Goal: Information Seeking & Learning: Learn about a topic

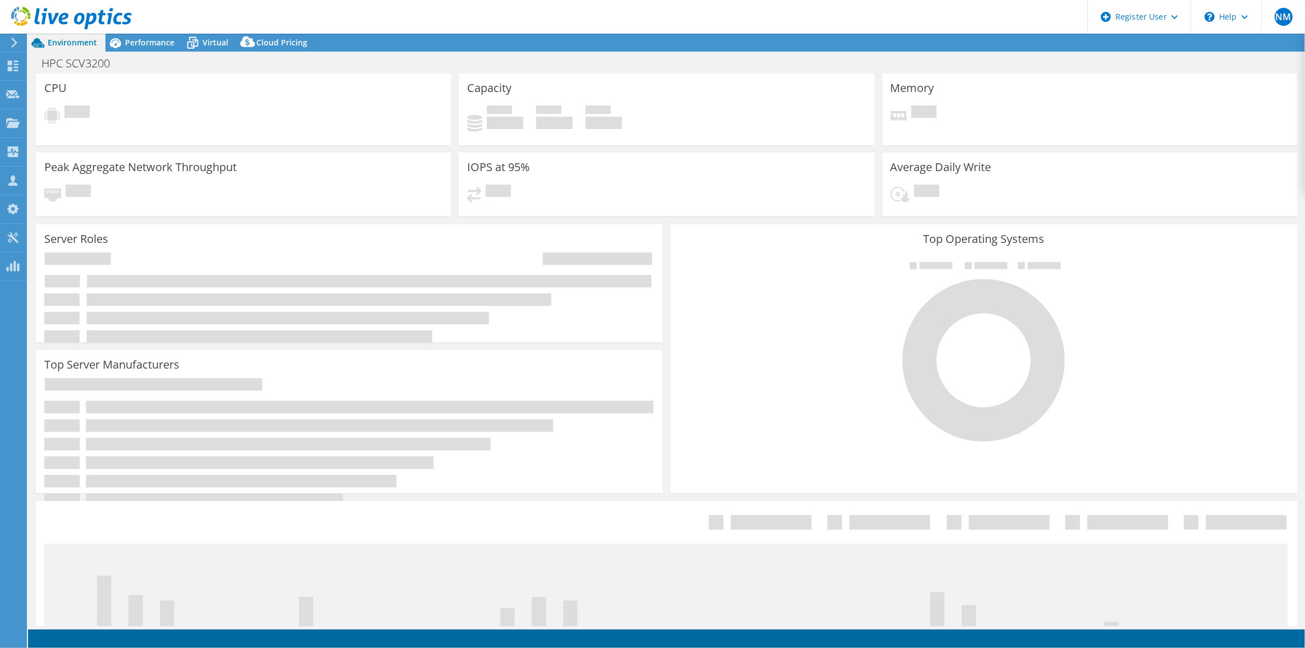
select select "USEast"
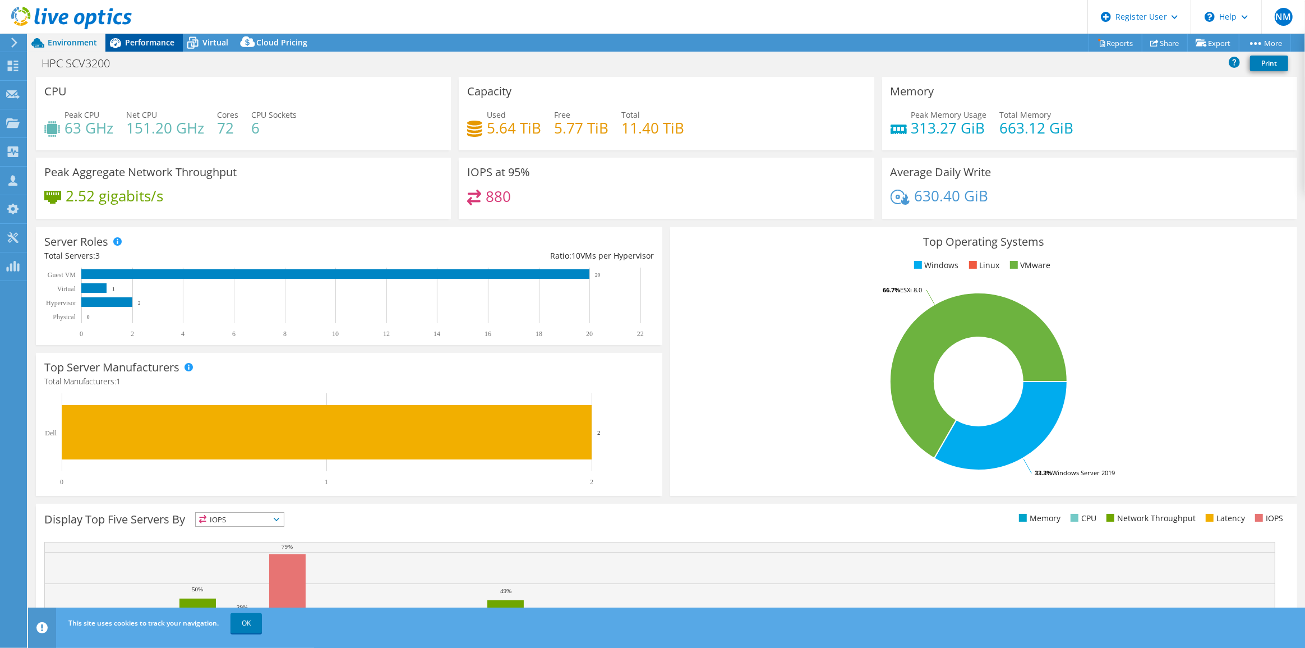
click at [158, 39] on span "Performance" at bounding box center [149, 42] width 49 height 11
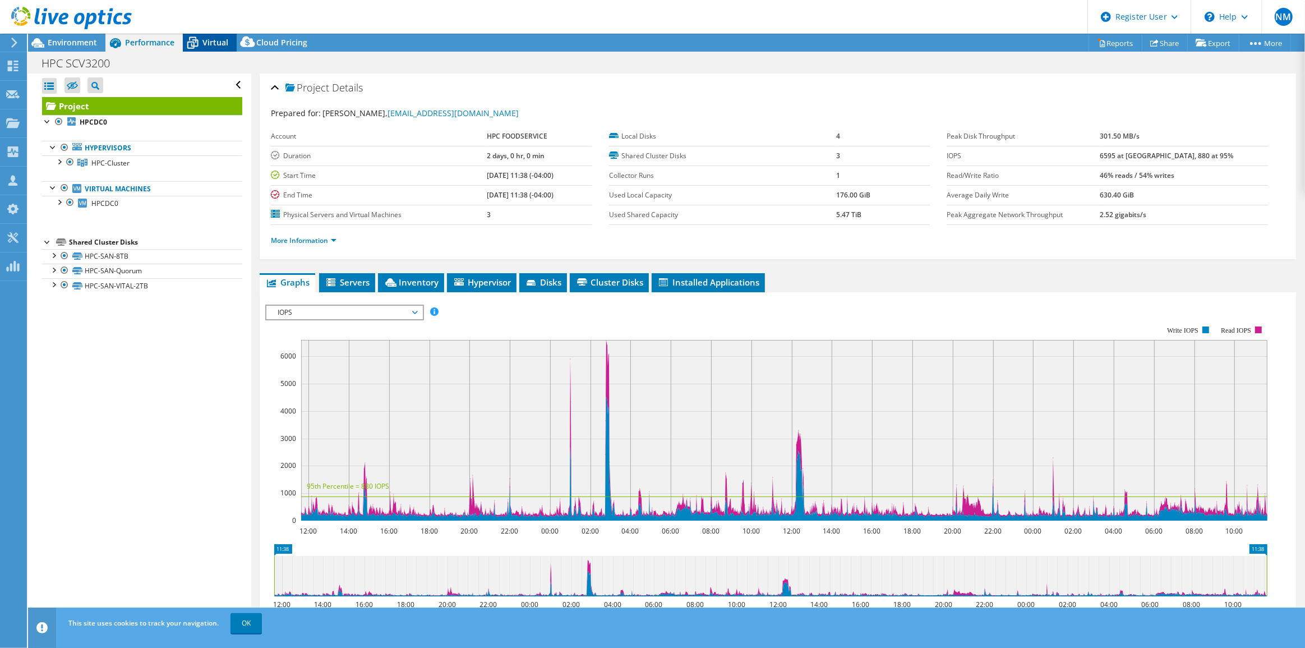
click at [200, 42] on icon at bounding box center [193, 43] width 20 height 20
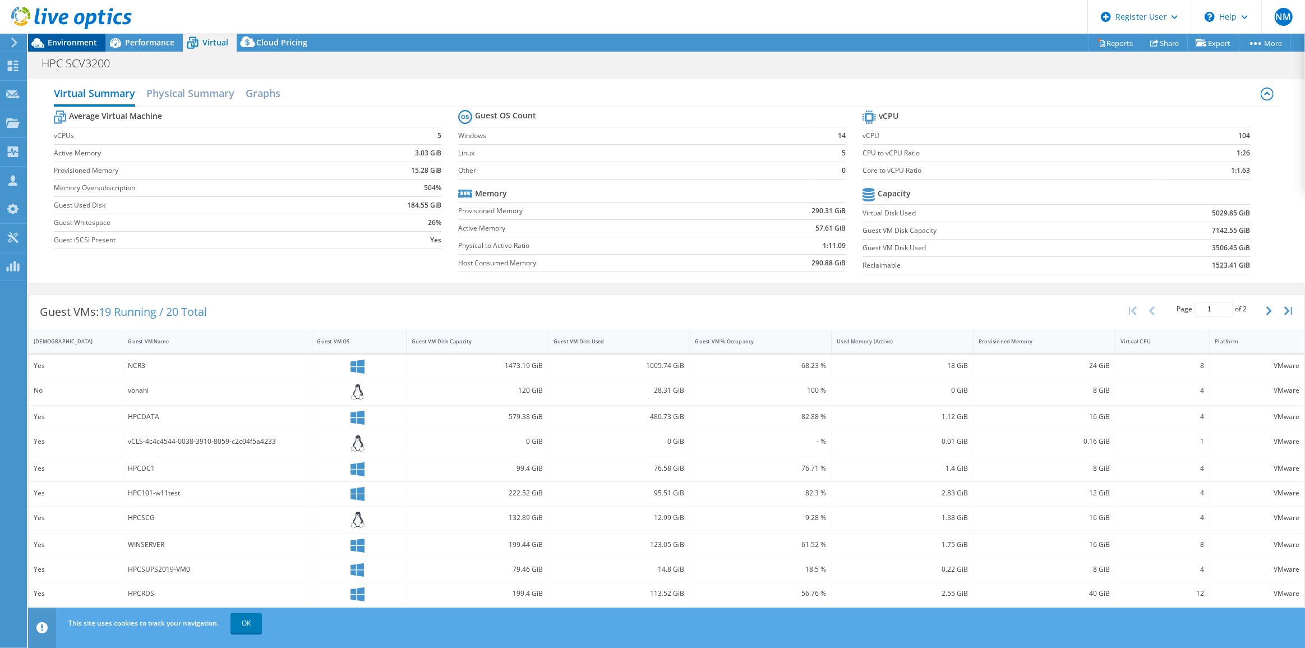
click at [64, 47] on span "Environment" at bounding box center [72, 42] width 49 height 11
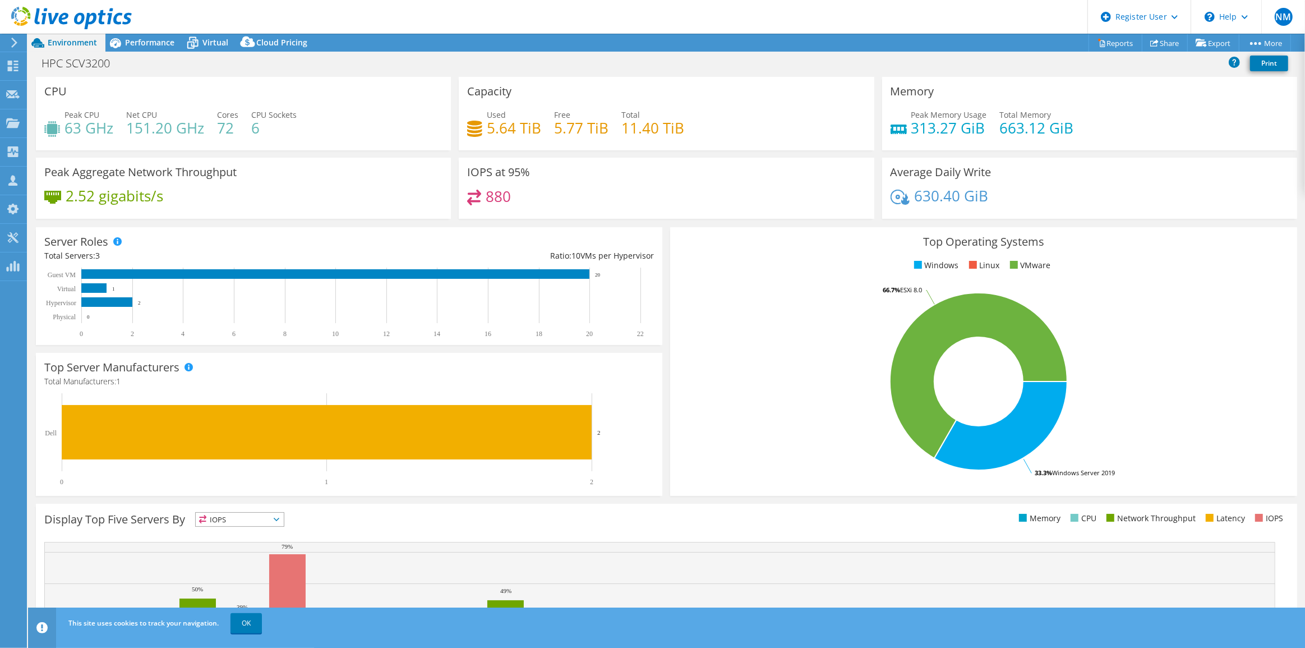
drag, startPoint x: 173, startPoint y: 39, endPoint x: 186, endPoint y: 53, distance: 19.0
click at [173, 39] on span "Performance" at bounding box center [149, 42] width 49 height 11
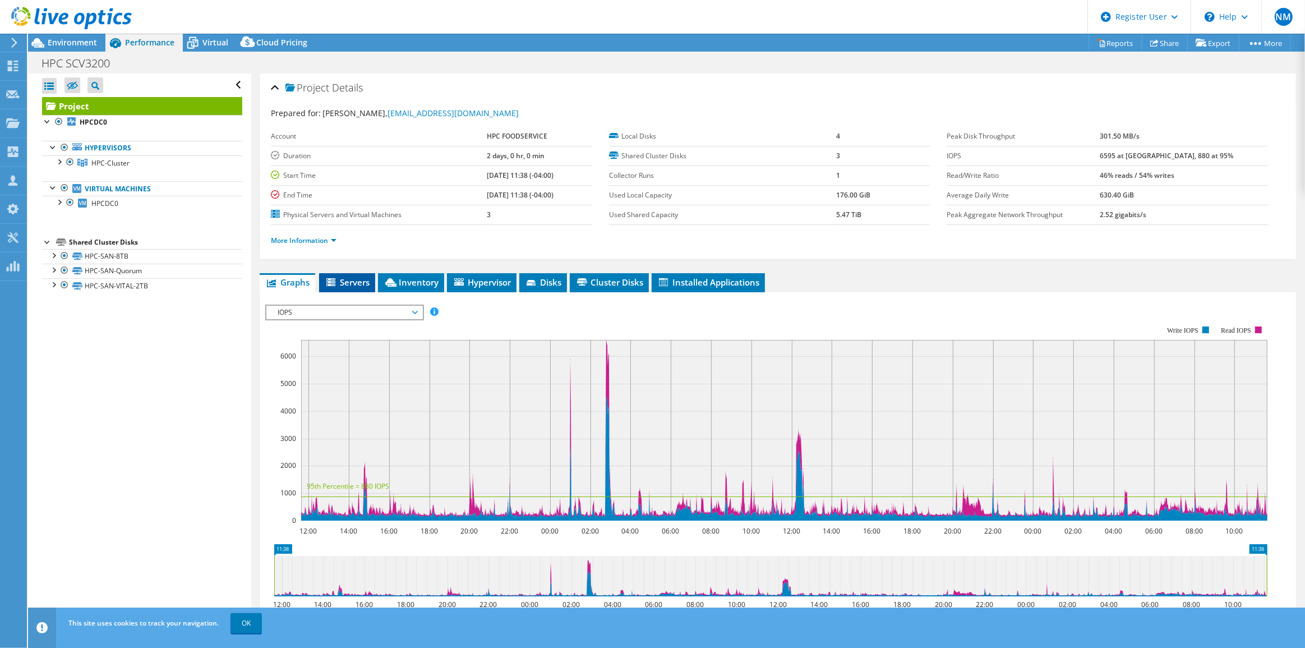
click at [341, 287] on li "Servers" at bounding box center [347, 282] width 56 height 19
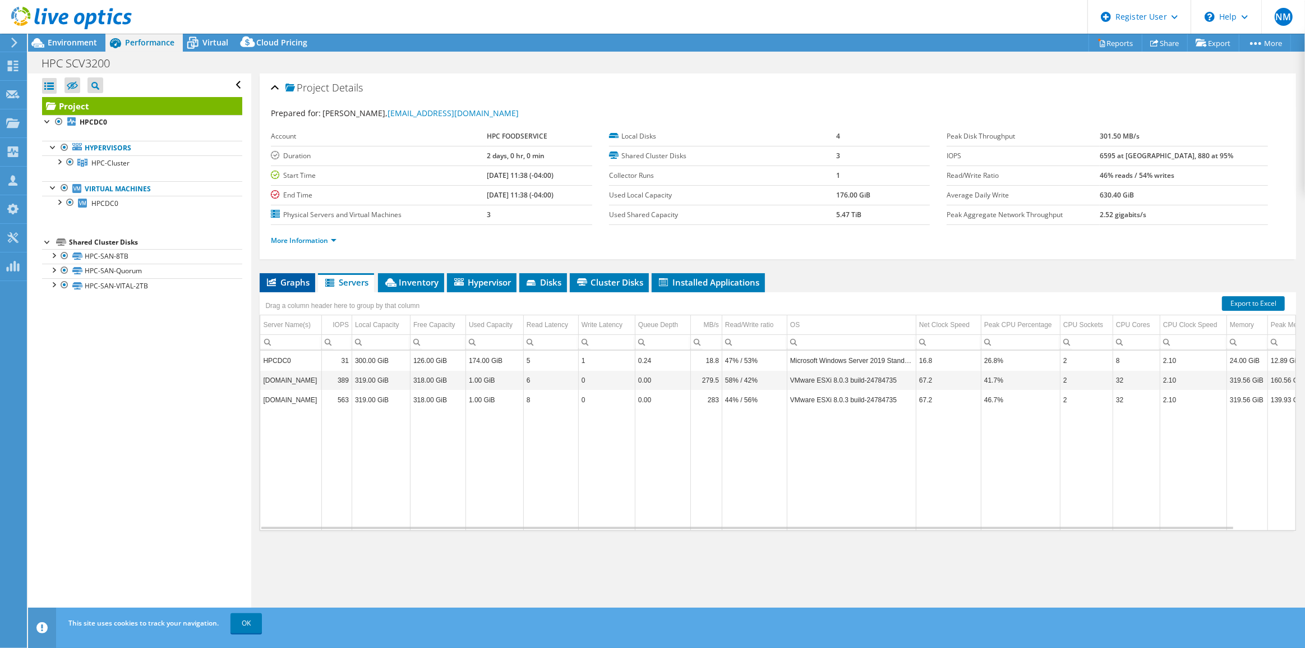
click at [283, 281] on span "Graphs" at bounding box center [287, 281] width 44 height 11
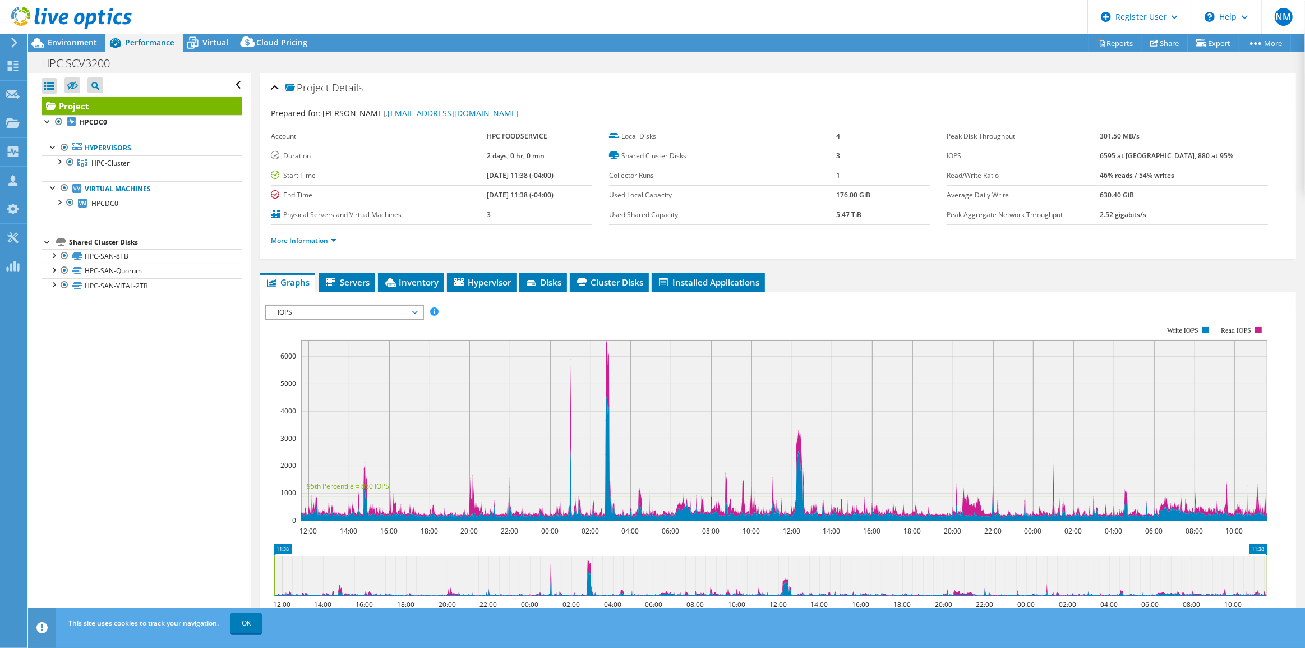
click at [371, 317] on div "IOPS IOPS Disk Throughput IO Size Latency Queue Depth CPU Percentage Memory Pag…" at bounding box center [344, 312] width 158 height 16
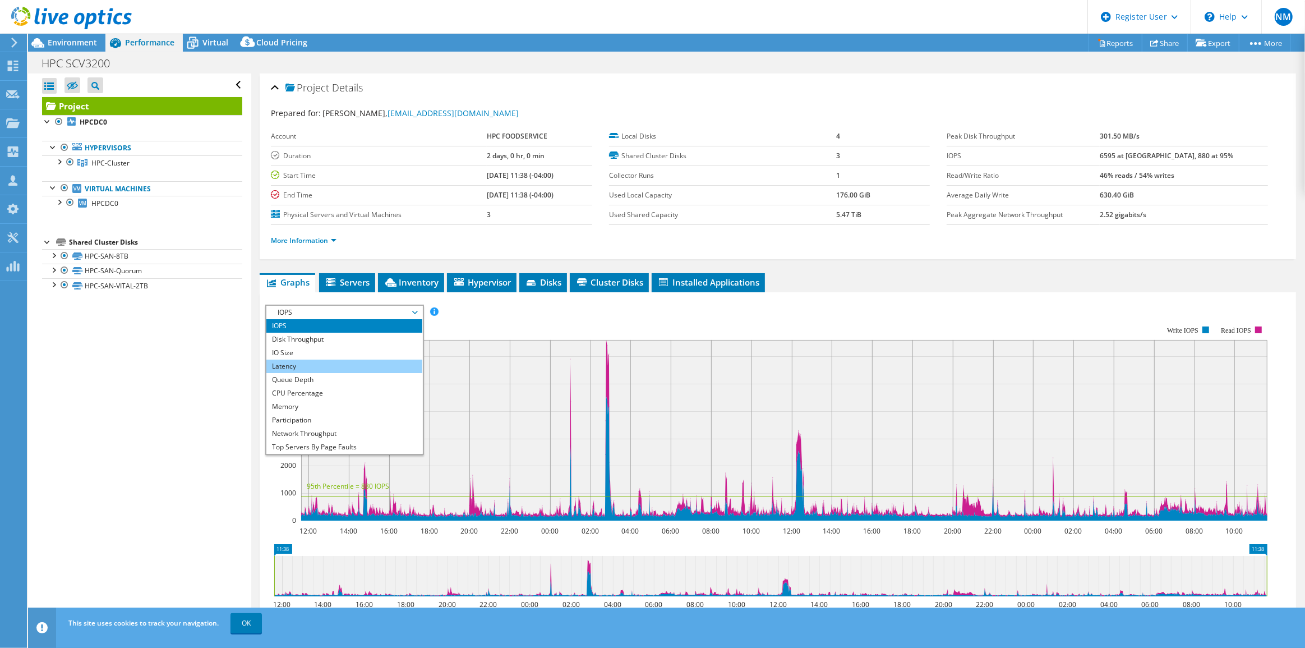
click at [371, 359] on li "Latency" at bounding box center [343, 365] width 155 height 13
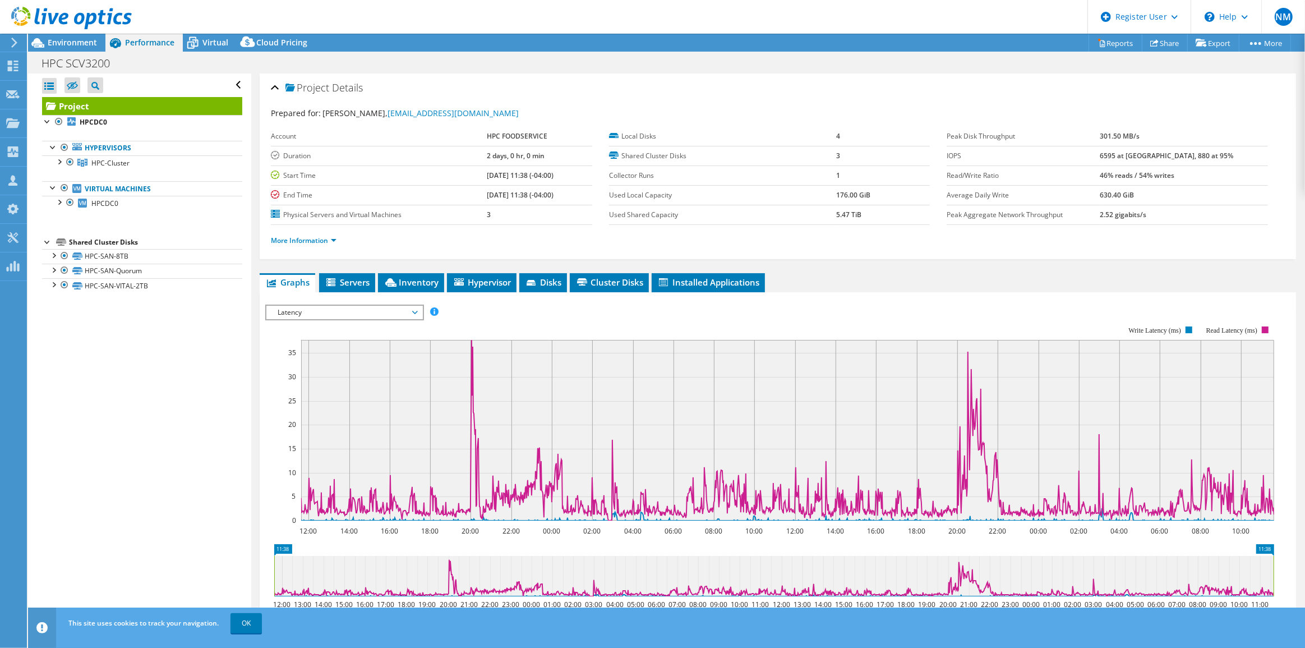
click at [366, 306] on span "Latency" at bounding box center [344, 312] width 144 height 13
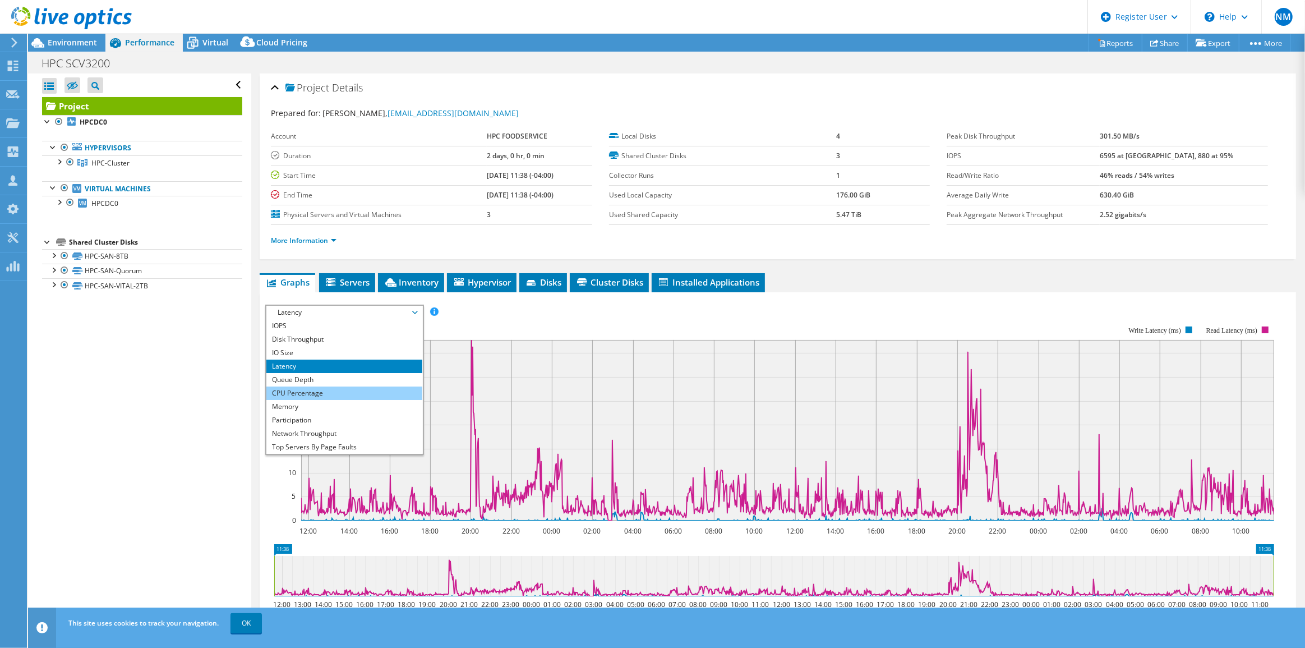
click at [339, 386] on li "CPU Percentage" at bounding box center [343, 392] width 155 height 13
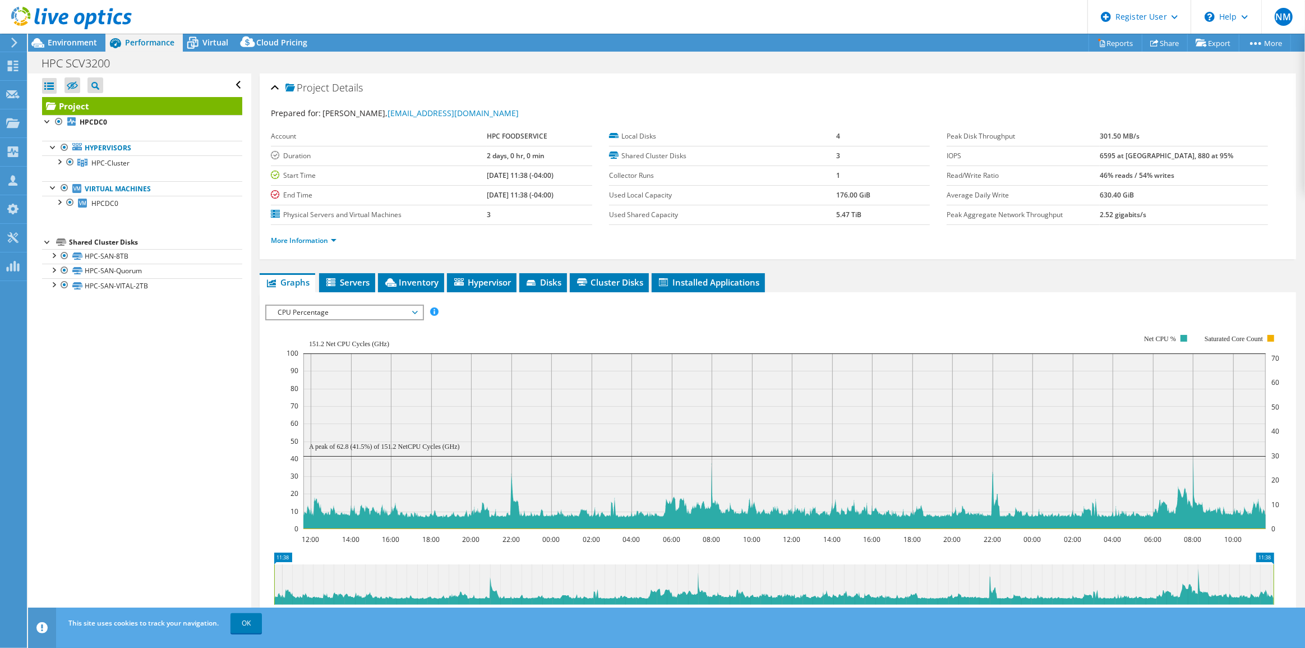
click at [356, 309] on span "CPU Percentage" at bounding box center [344, 312] width 144 height 13
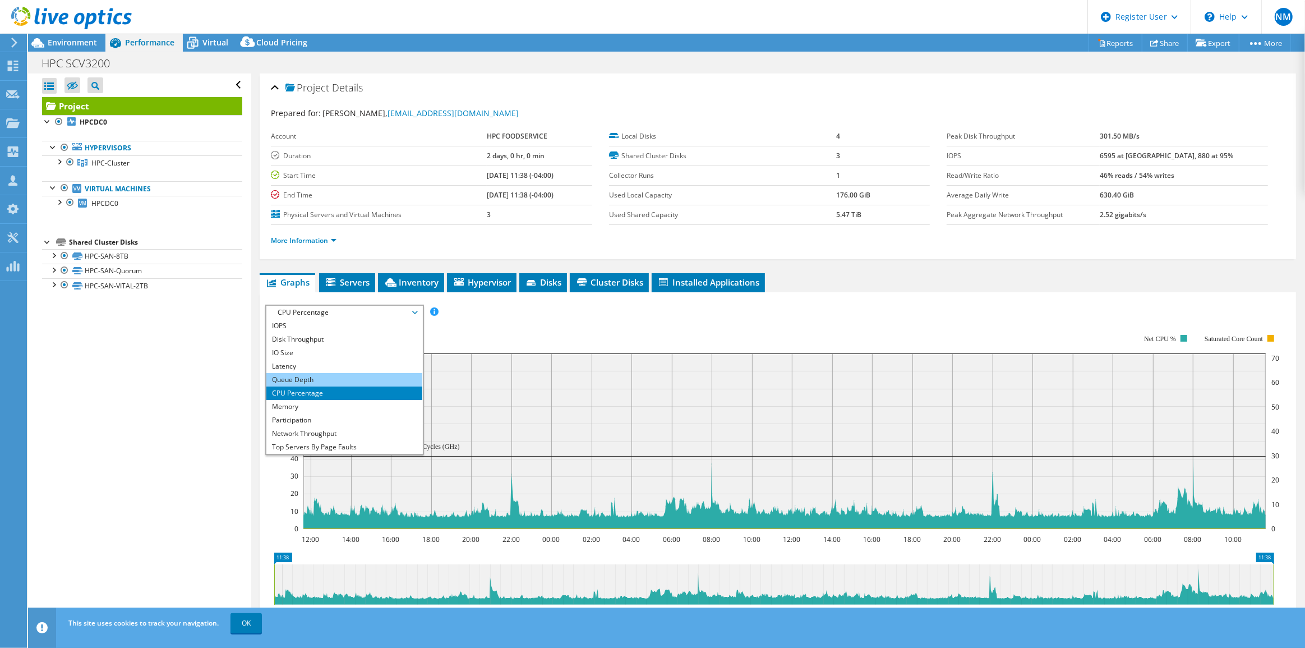
click at [356, 374] on li "Queue Depth" at bounding box center [343, 379] width 155 height 13
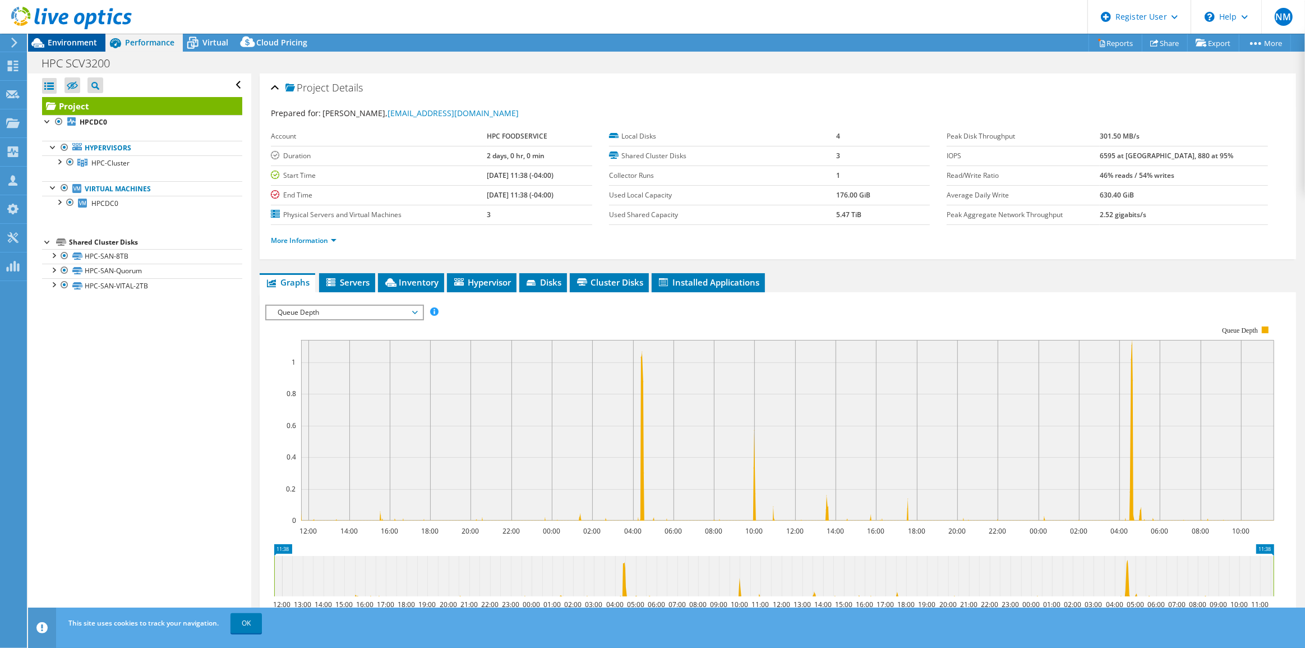
click at [73, 43] on span "Environment" at bounding box center [72, 42] width 49 height 11
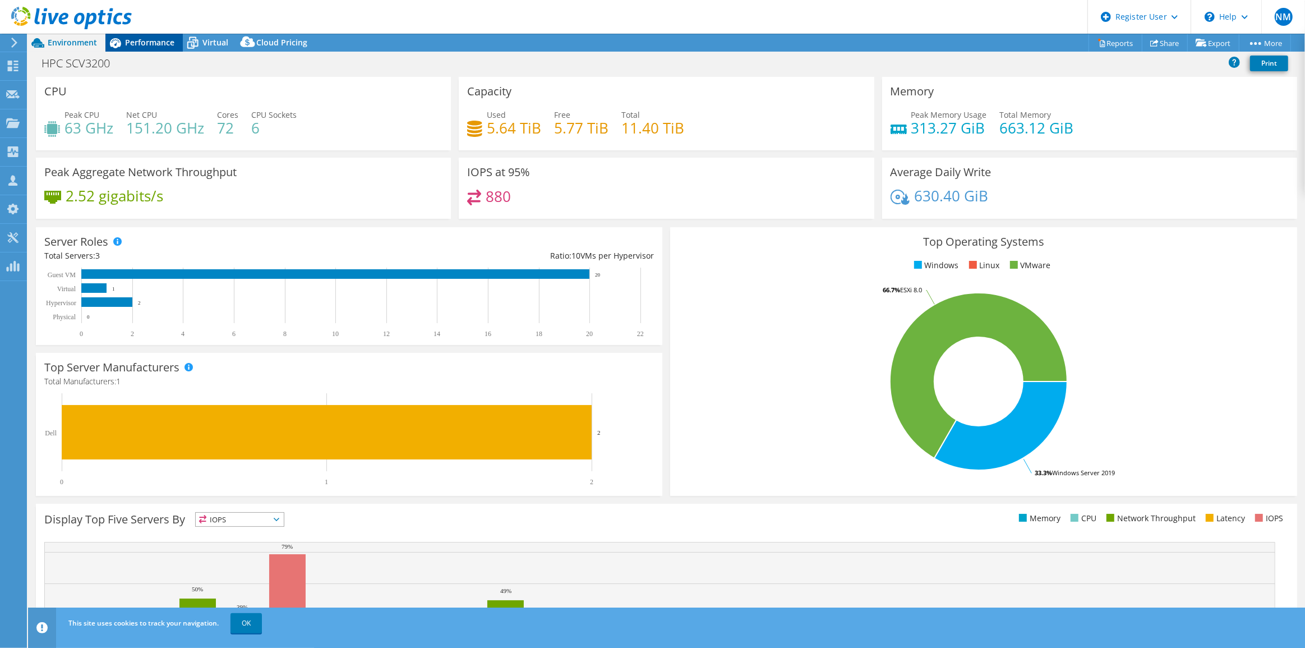
click at [153, 41] on span "Performance" at bounding box center [149, 42] width 49 height 11
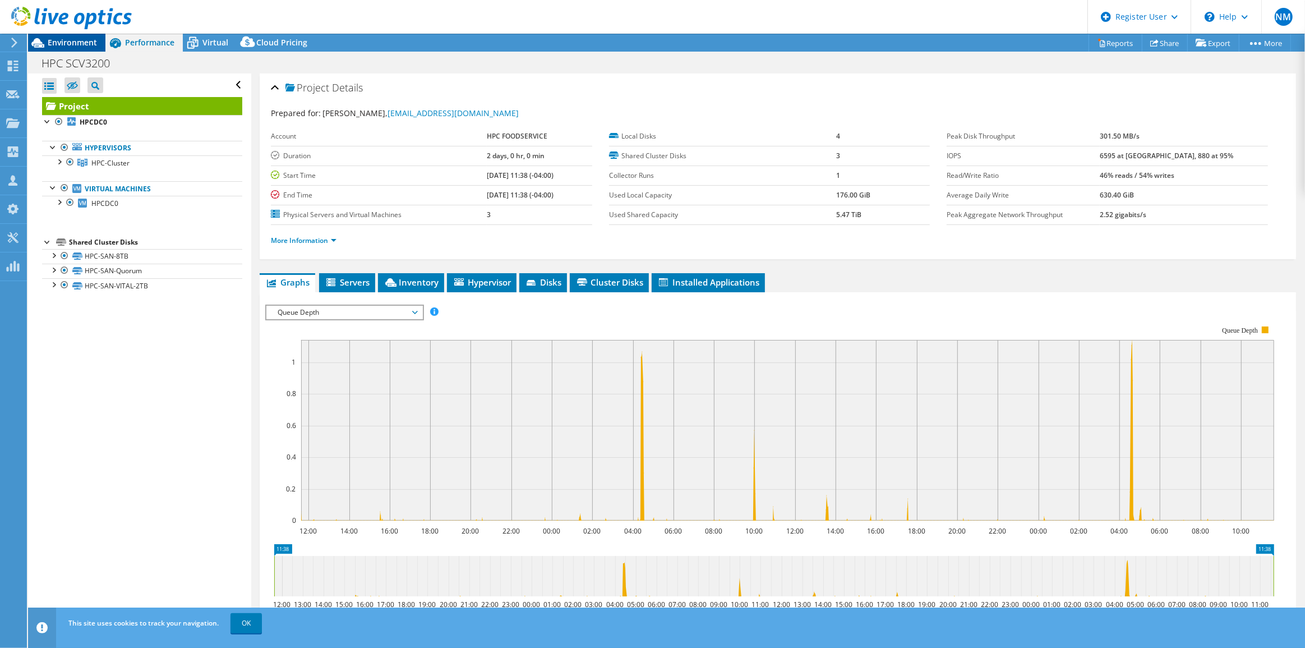
click at [73, 45] on span "Environment" at bounding box center [72, 42] width 49 height 11
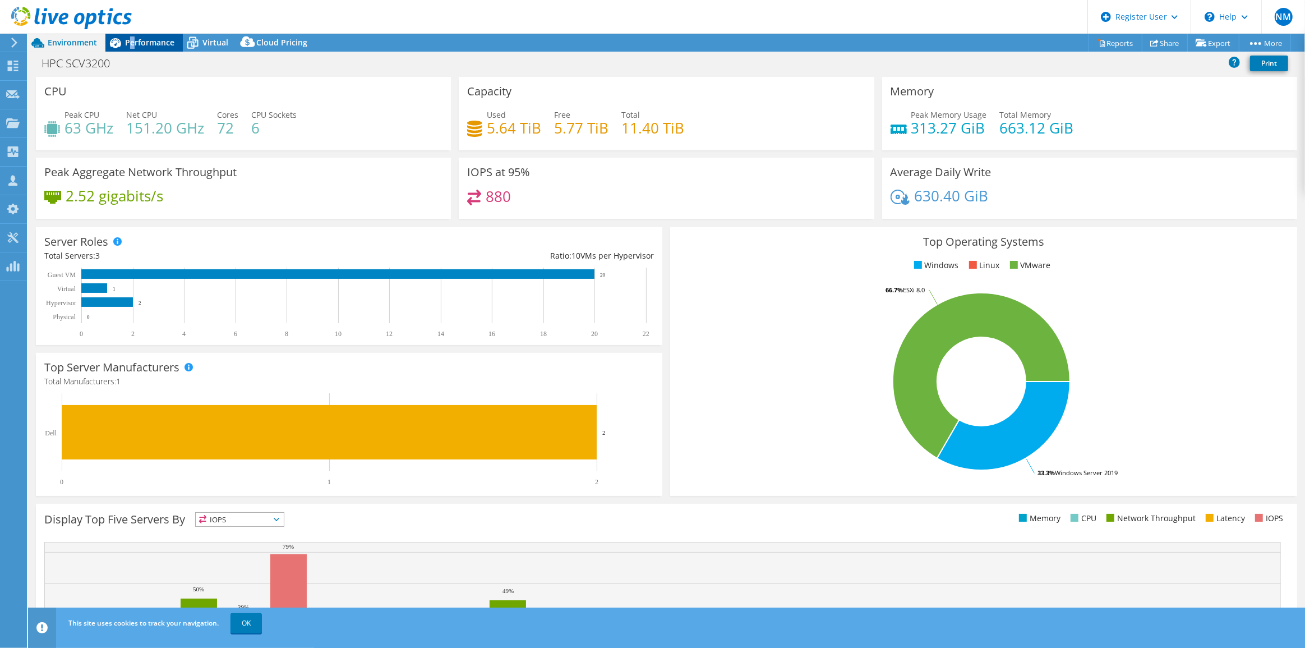
click at [132, 44] on span "Performance" at bounding box center [149, 42] width 49 height 11
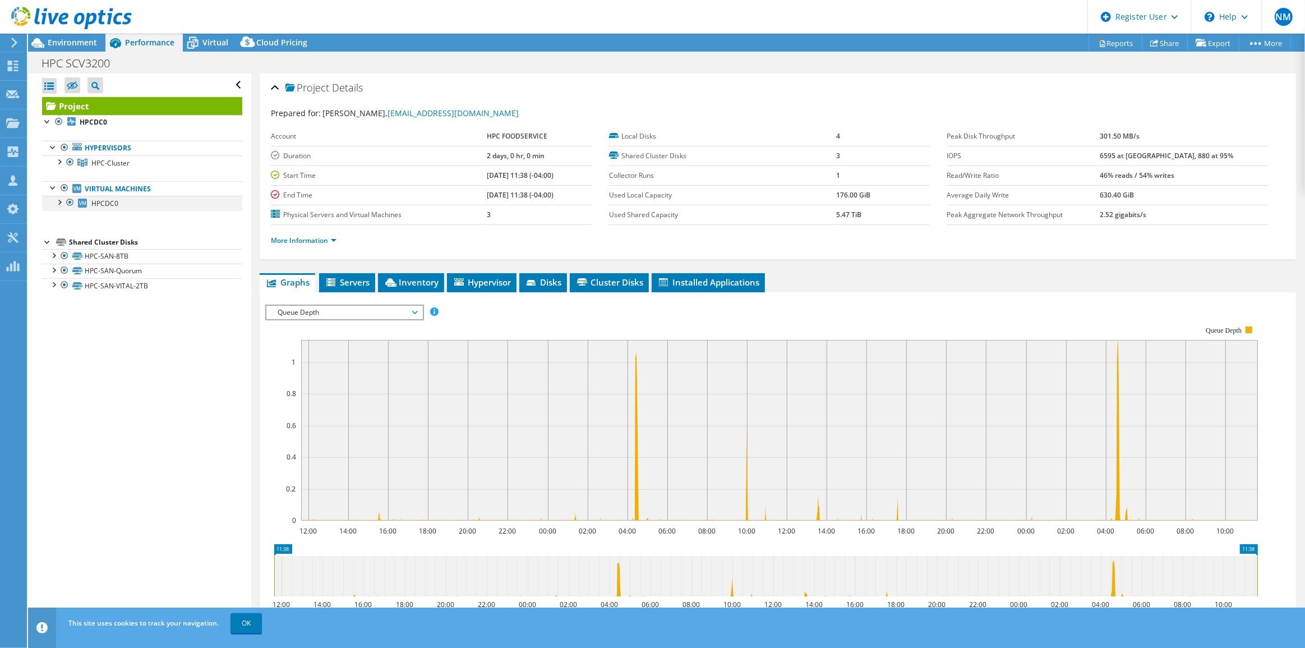
click at [58, 202] on div at bounding box center [58, 201] width 11 height 11
click at [61, 202] on div at bounding box center [58, 201] width 11 height 11
click at [59, 163] on div at bounding box center [58, 160] width 11 height 11
click at [56, 201] on div at bounding box center [58, 201] width 11 height 11
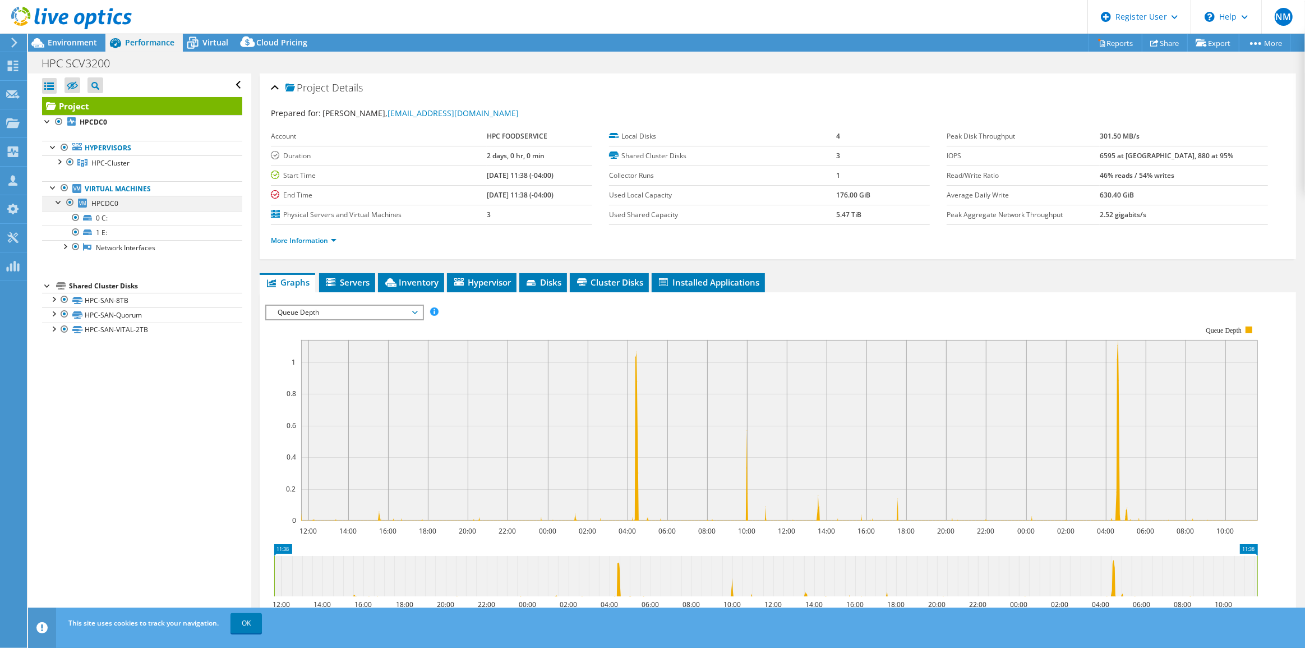
click at [56, 201] on div at bounding box center [58, 201] width 11 height 11
click at [60, 162] on div at bounding box center [58, 160] width 11 height 11
click at [213, 44] on span "Virtual" at bounding box center [215, 42] width 26 height 11
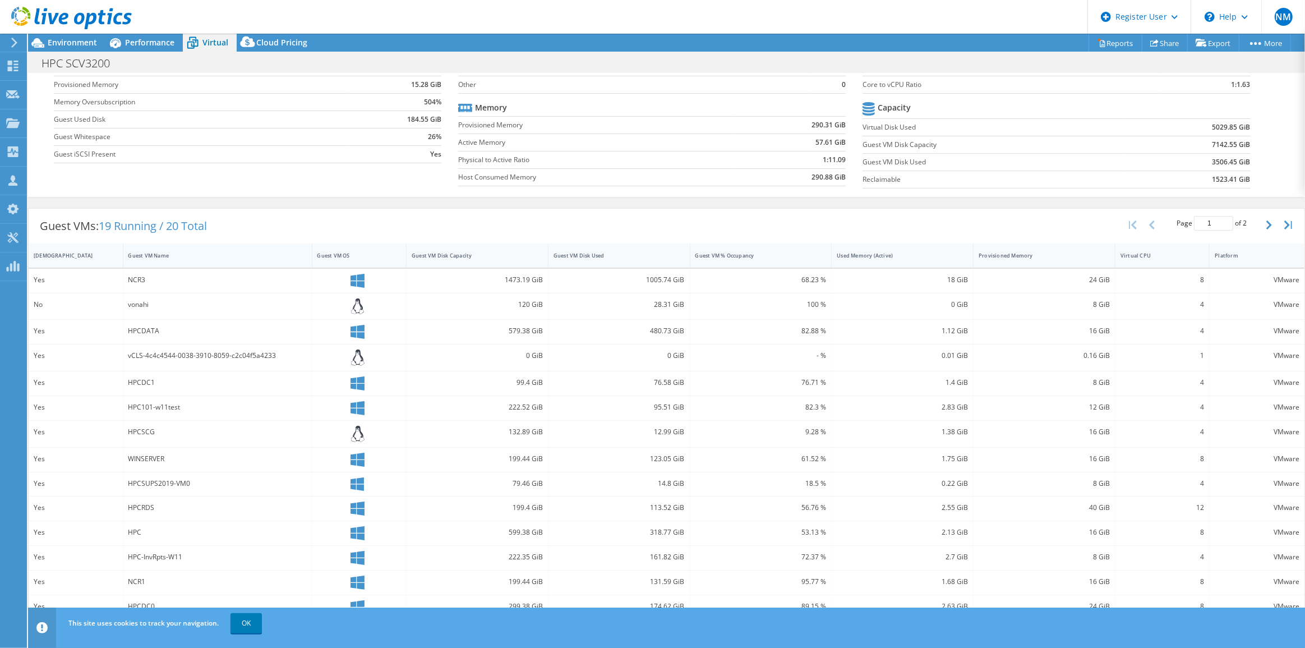
scroll to position [110, 0]
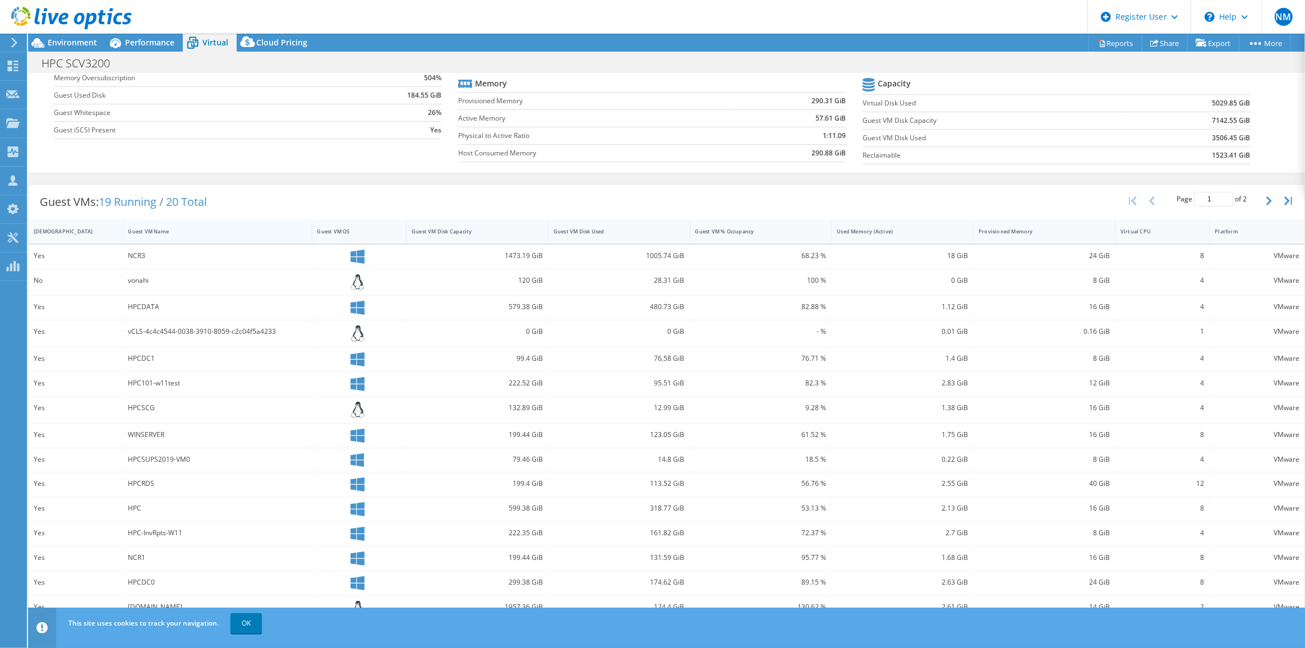
click at [242, 223] on div "Guest VM Name" at bounding box center [210, 231] width 175 height 17
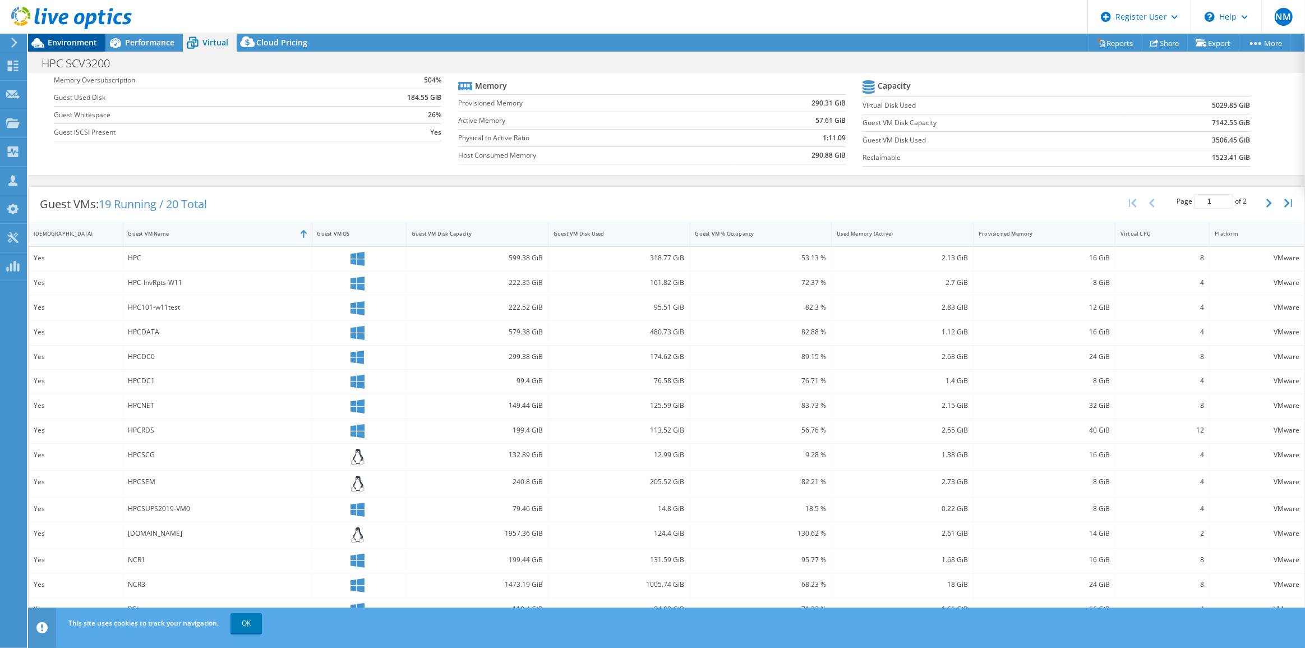
click at [86, 45] on span "Environment" at bounding box center [72, 42] width 49 height 11
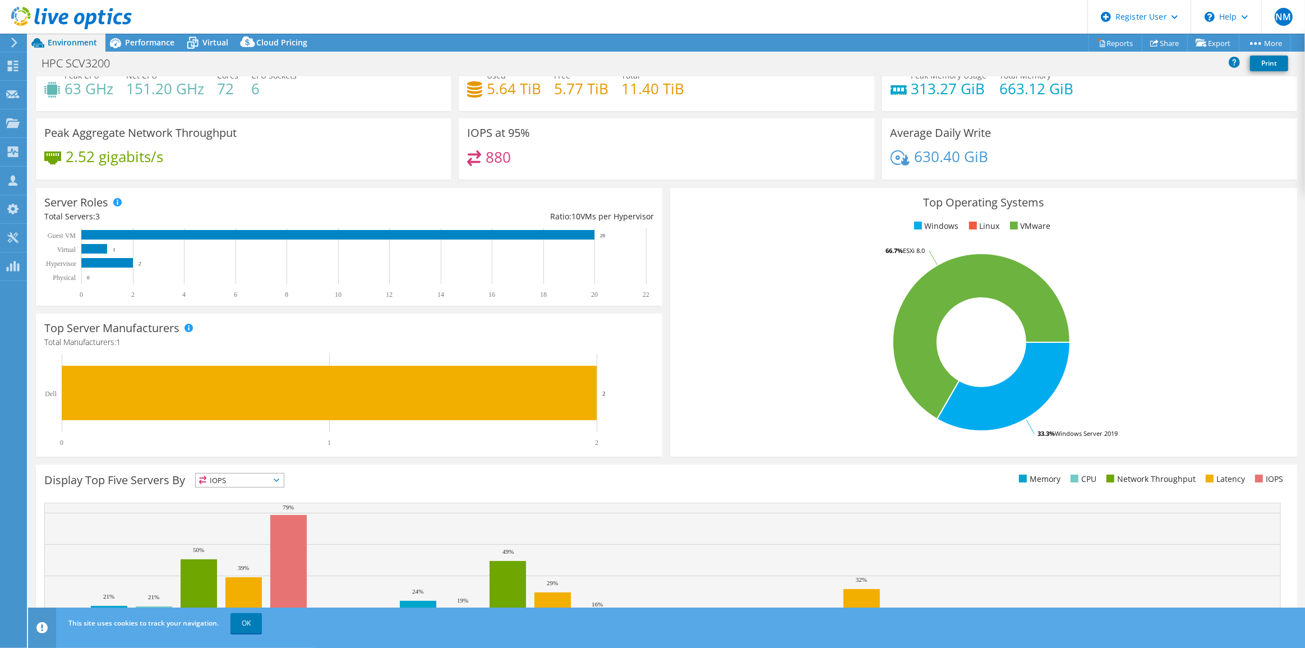
scroll to position [0, 0]
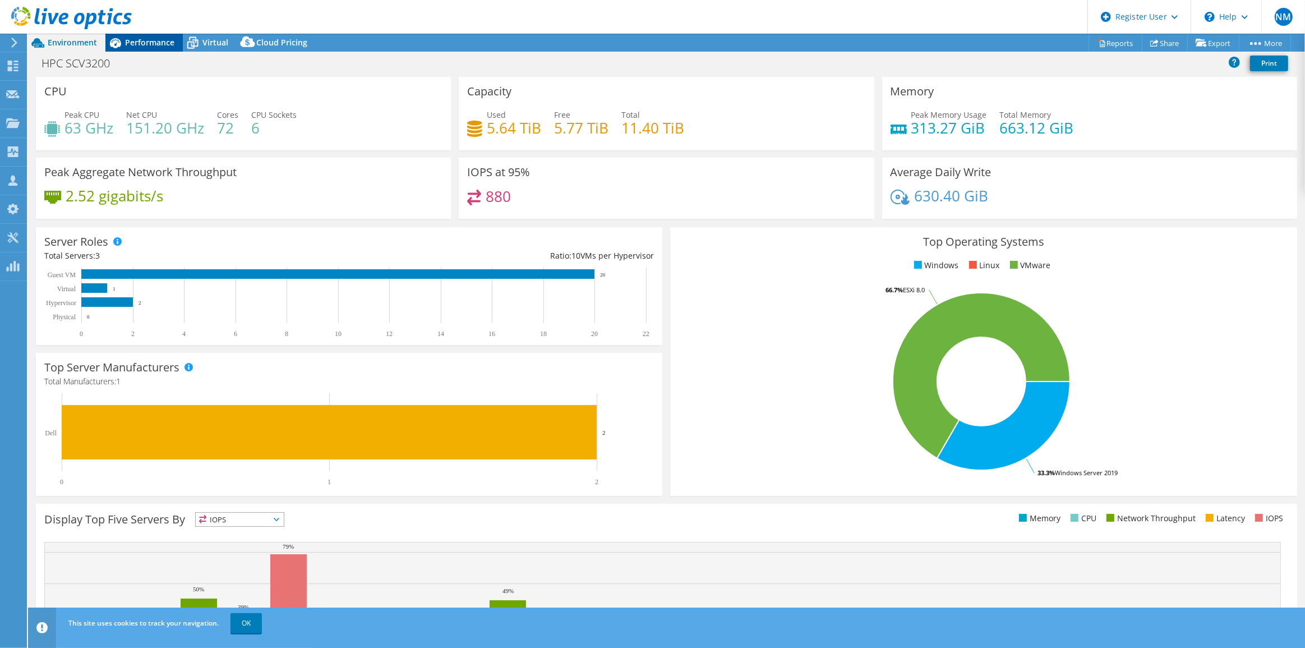
click at [143, 47] on span "Performance" at bounding box center [149, 42] width 49 height 11
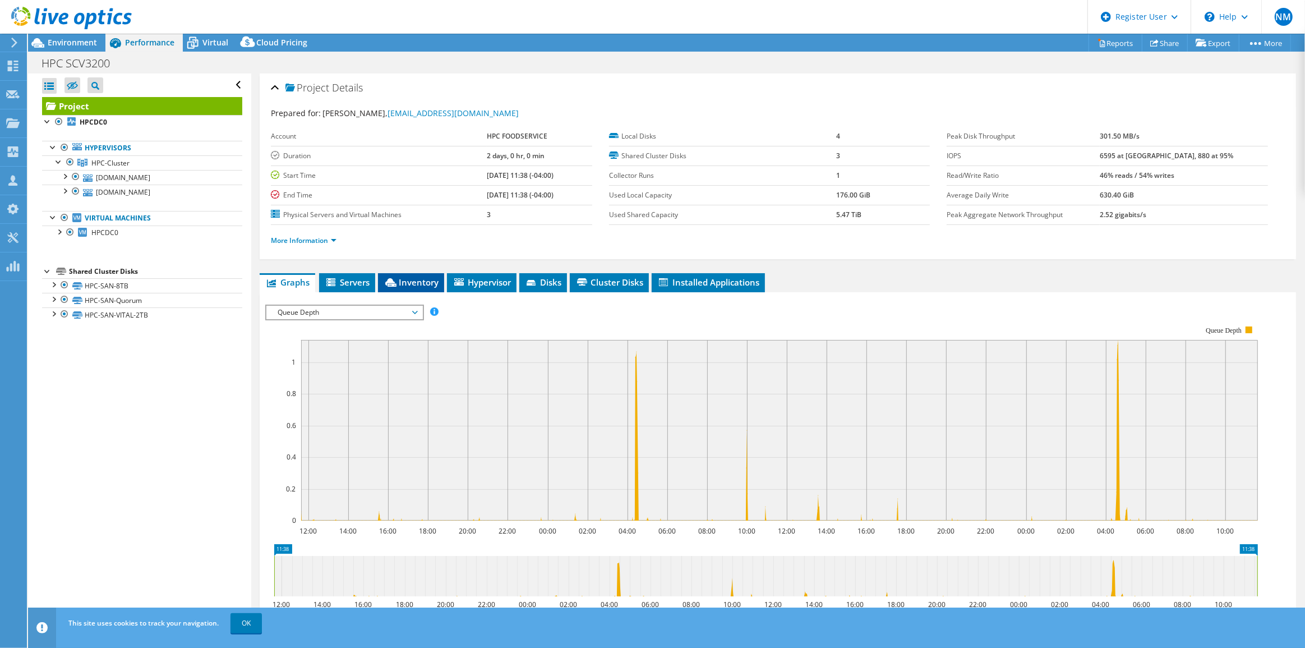
click at [425, 279] on span "Inventory" at bounding box center [411, 281] width 55 height 11
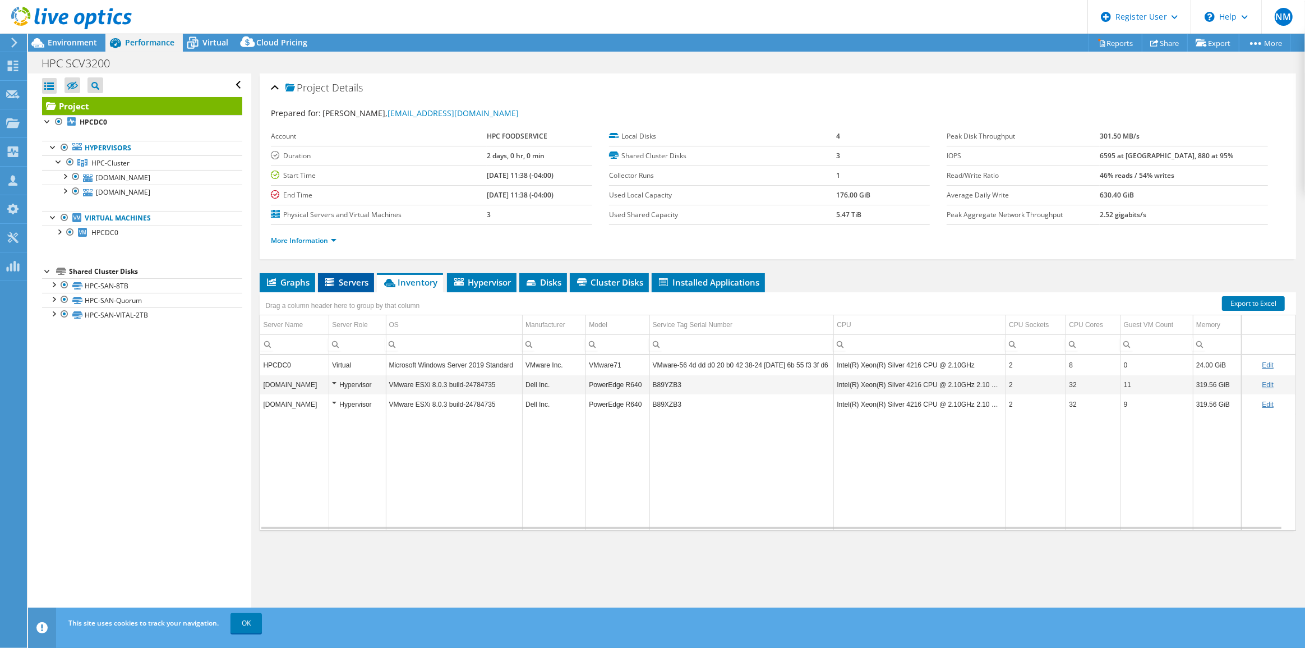
click at [354, 278] on span "Servers" at bounding box center [346, 281] width 45 height 11
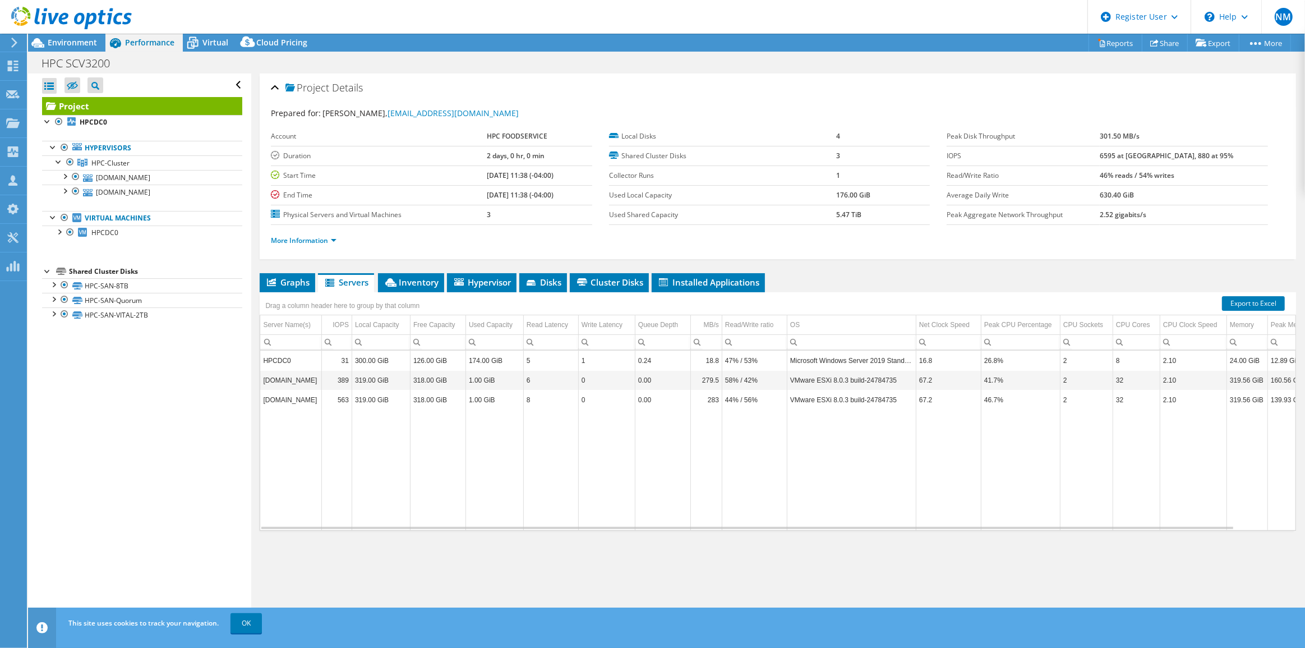
click at [520, 274] on ul "Graphs Servers Inventory Hypervisor Disks Cluster Disks Installed Applications" at bounding box center [778, 282] width 1036 height 19
click at [497, 279] on span "Hypervisor" at bounding box center [481, 281] width 58 height 11
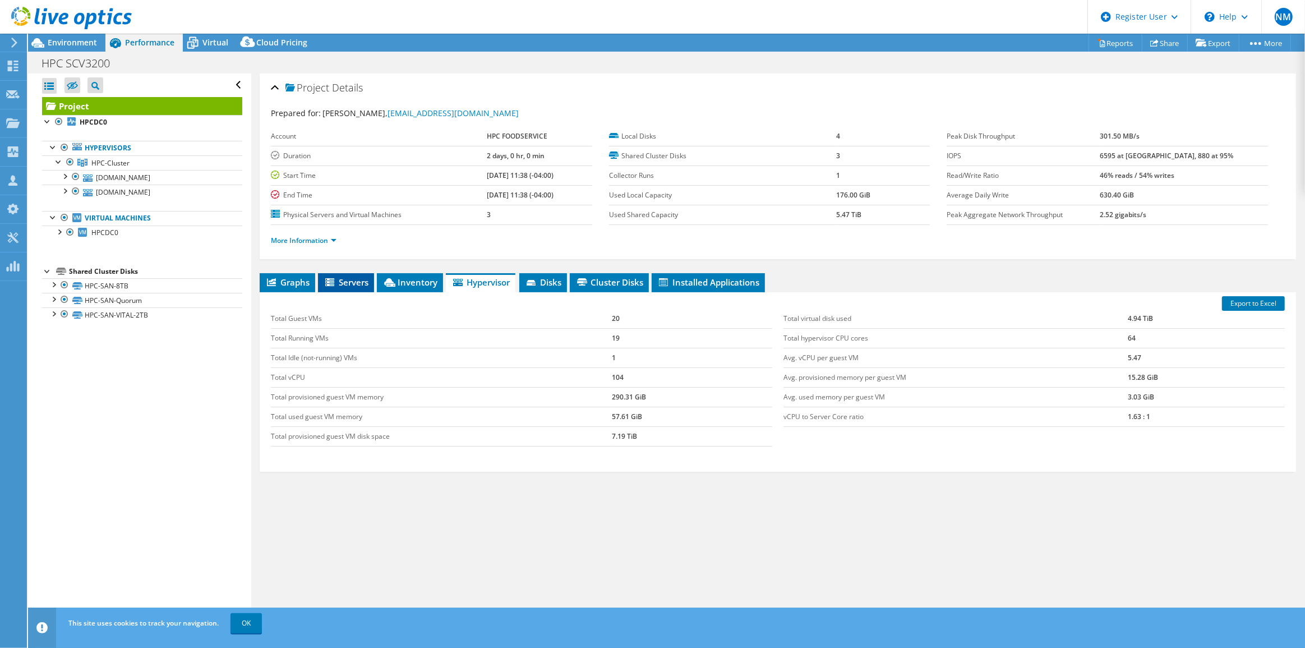
click at [372, 276] on li "Servers" at bounding box center [346, 282] width 56 height 19
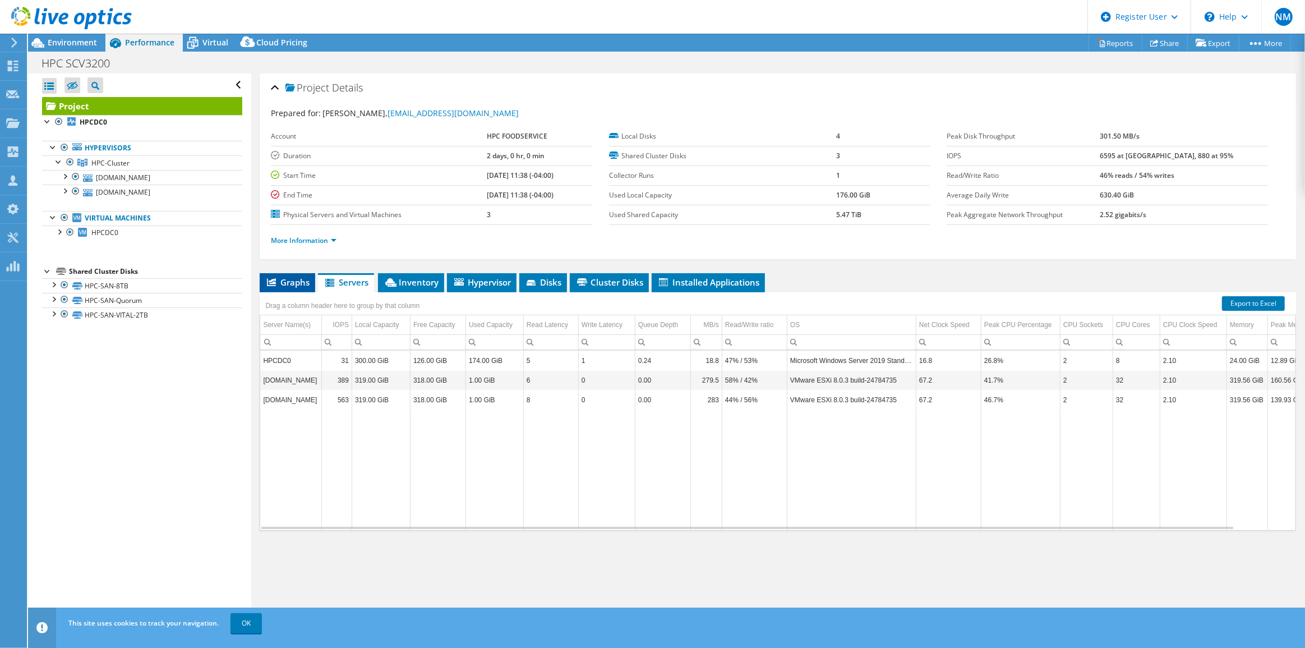
click at [267, 278] on icon at bounding box center [271, 282] width 9 height 8
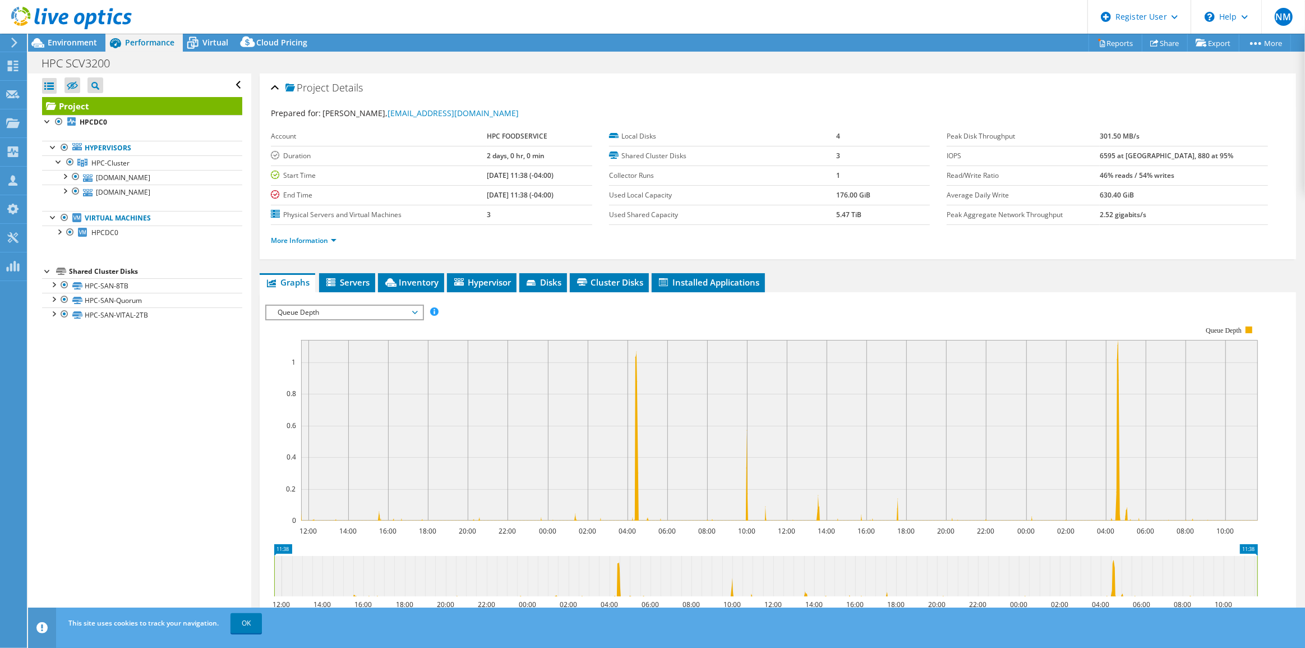
click at [376, 308] on span "Queue Depth" at bounding box center [344, 312] width 144 height 13
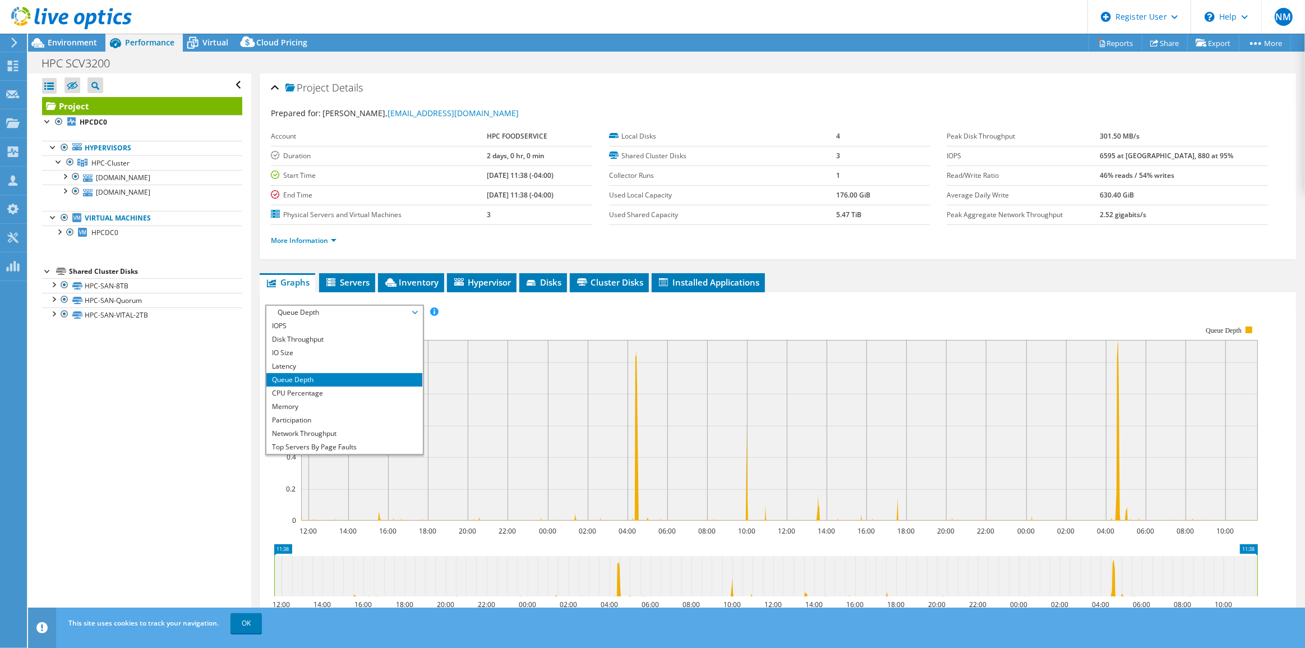
click at [96, 381] on div "Open All Close All Hide Excluded Nodes Project Tree Filter" at bounding box center [139, 349] width 223 height 552
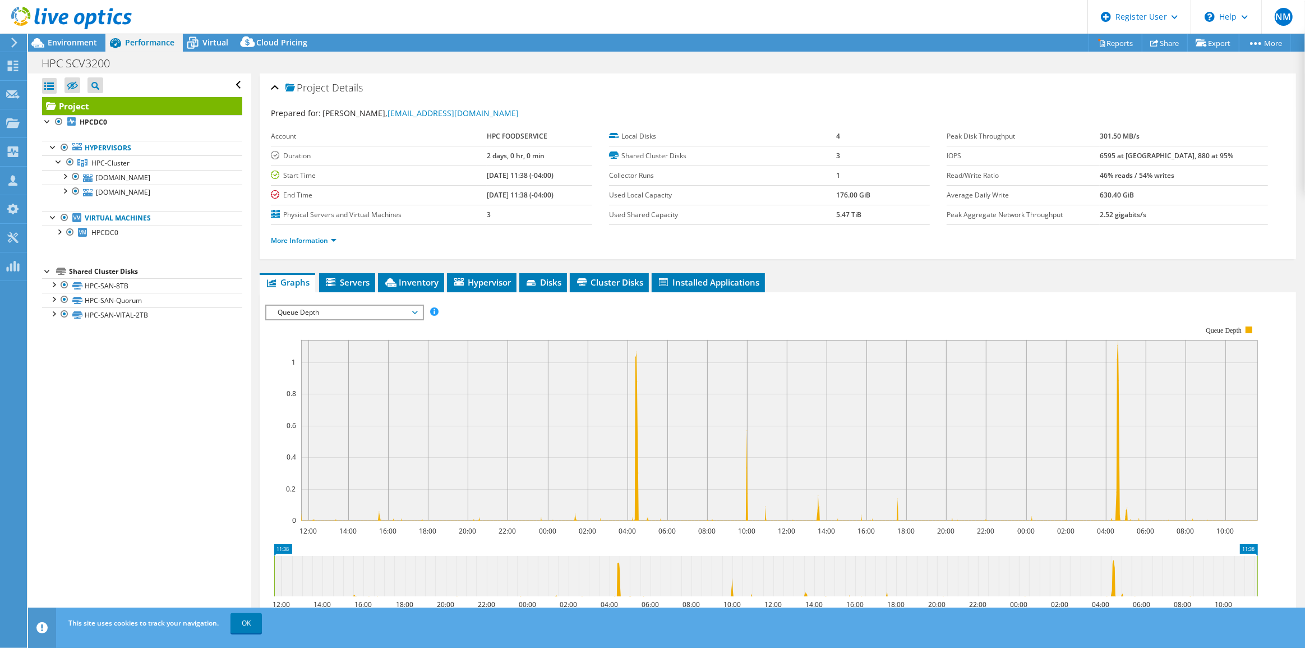
click at [280, 307] on span "Queue Depth" at bounding box center [344, 312] width 144 height 13
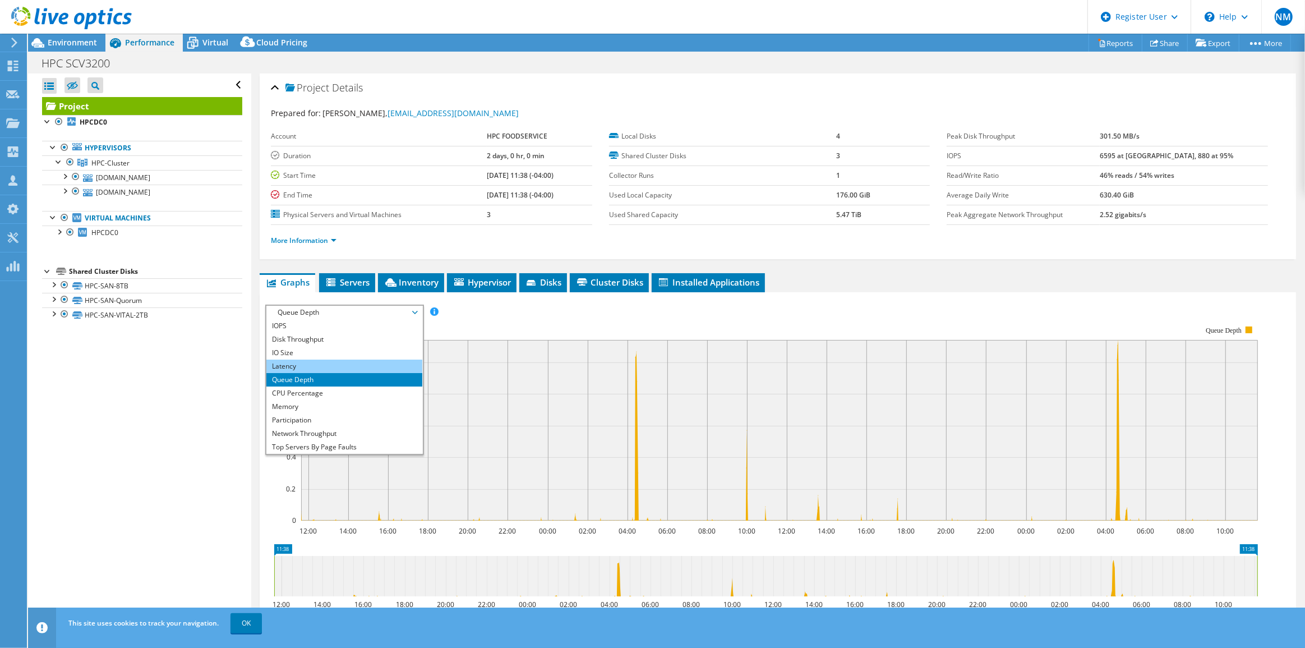
click at [313, 360] on li "Latency" at bounding box center [343, 365] width 155 height 13
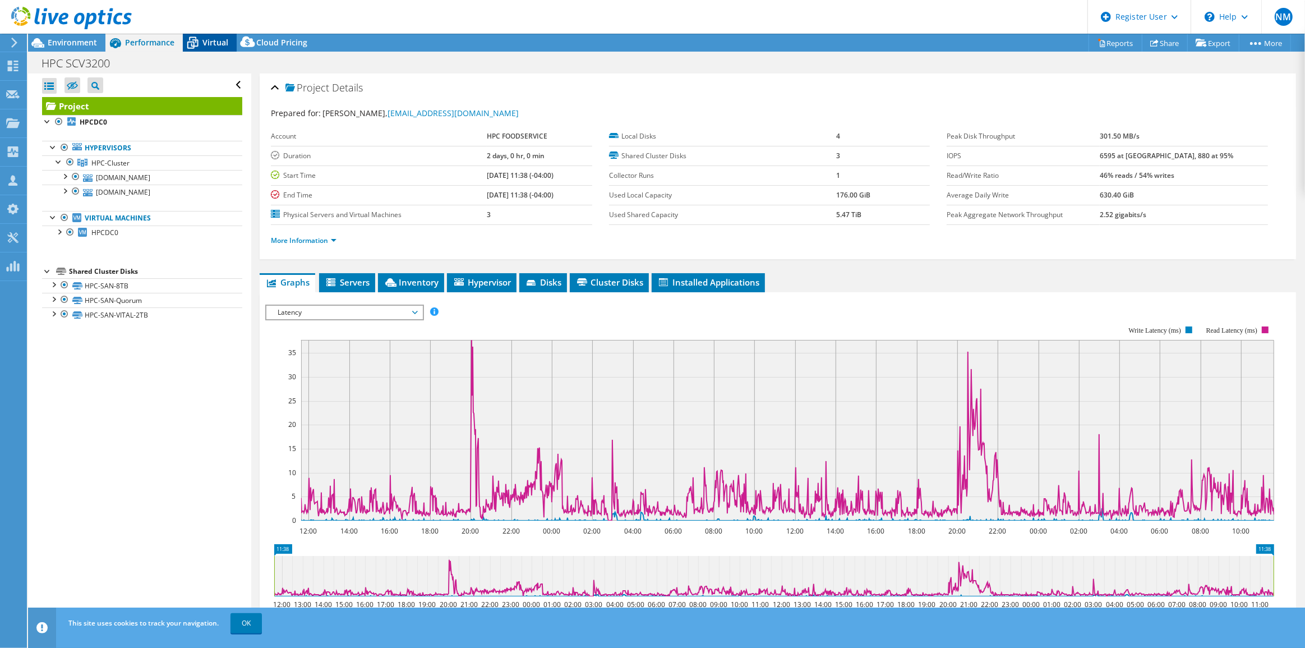
drag, startPoint x: 212, startPoint y: 42, endPoint x: 202, endPoint y: 49, distance: 11.7
click at [212, 42] on span "Virtual" at bounding box center [215, 42] width 26 height 11
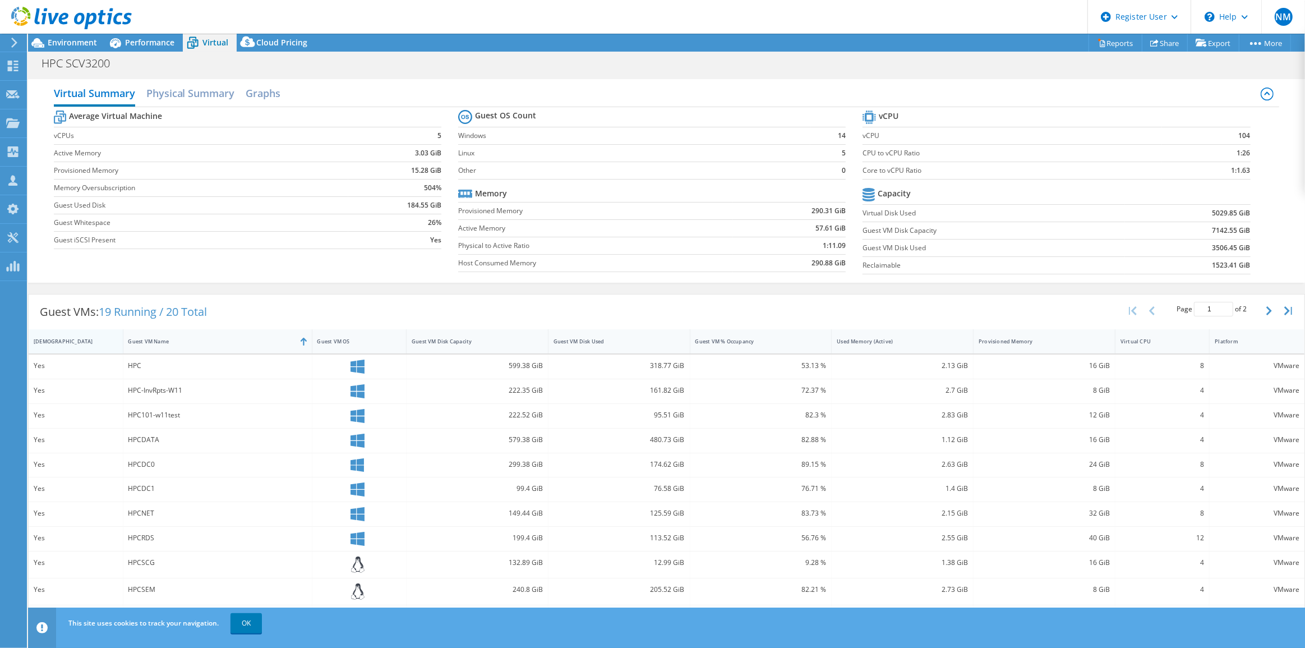
click at [90, 338] on div "[DEMOGRAPHIC_DATA]" at bounding box center [69, 341] width 71 height 7
click at [96, 336] on div "[DEMOGRAPHIC_DATA]" at bounding box center [69, 340] width 81 height 17
click at [249, 623] on link "OK" at bounding box center [245, 623] width 31 height 20
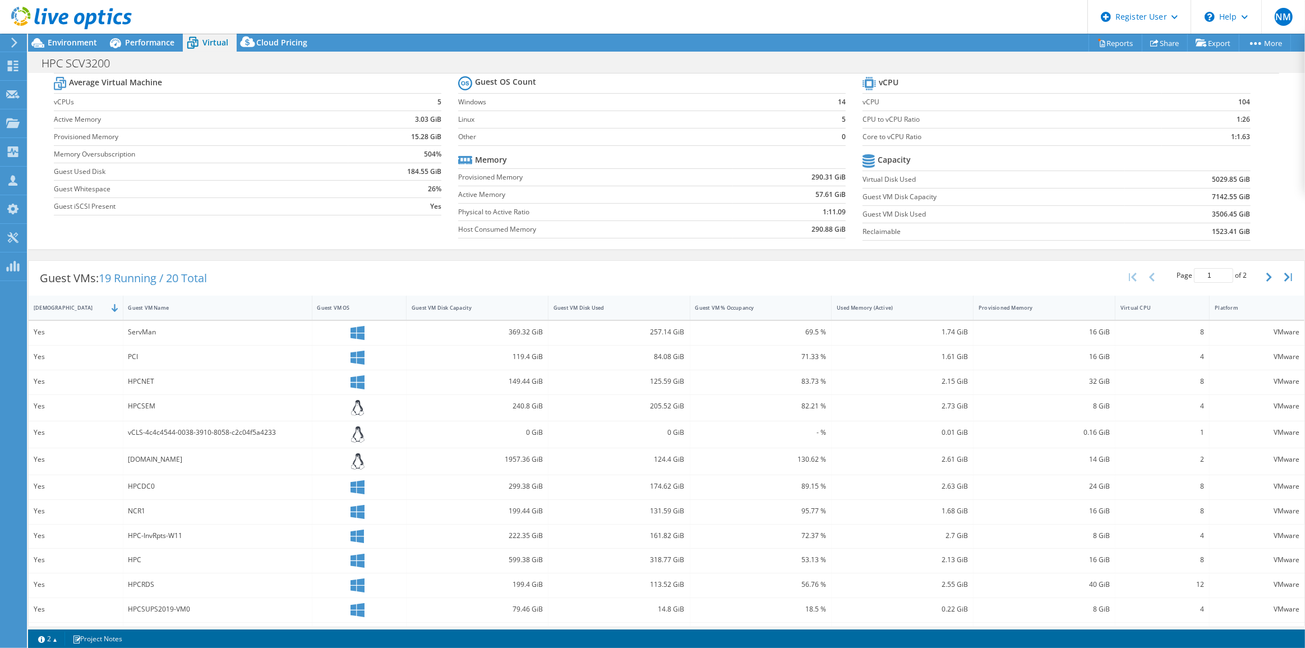
scroll to position [50, 0]
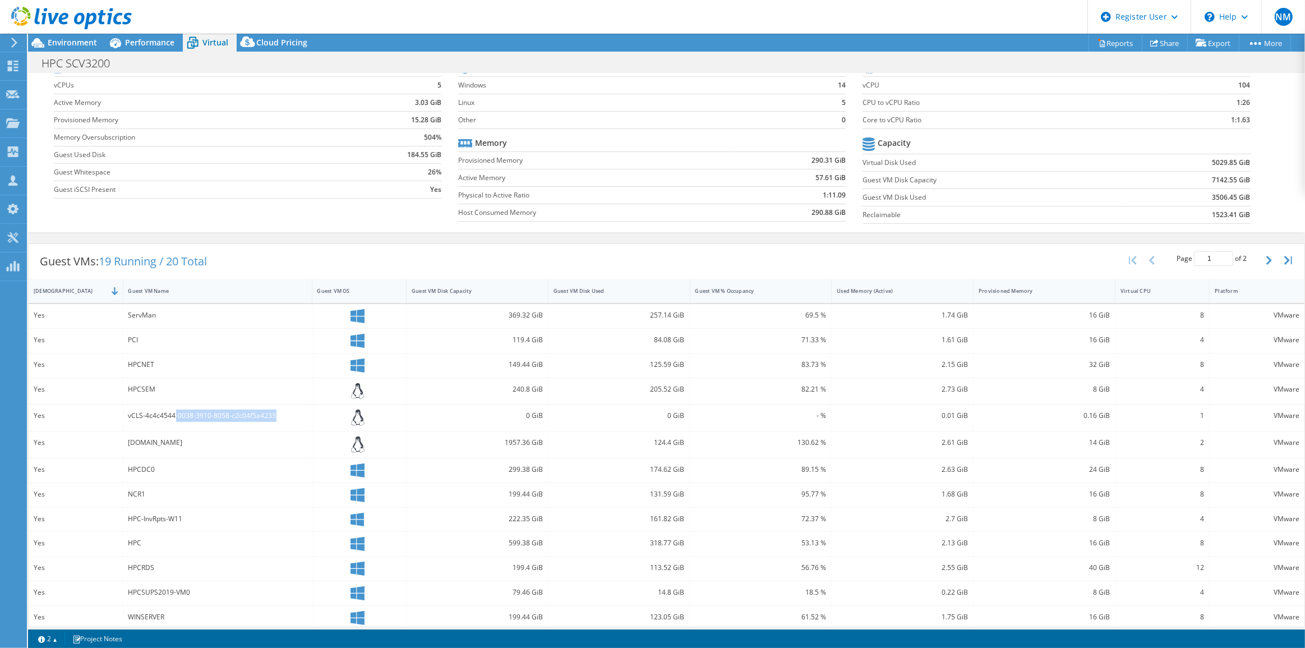
drag, startPoint x: 174, startPoint y: 415, endPoint x: 287, endPoint y: 404, distance: 113.3
click at [287, 404] on div "vCLS-4c4c4544-0038-3910-8058-c2c04f5a4233" at bounding box center [217, 417] width 189 height 26
click at [580, 415] on div "0 GiB" at bounding box center [618, 415] width 131 height 12
click at [250, 294] on div "Guest VM Name" at bounding box center [210, 290] width 175 height 17
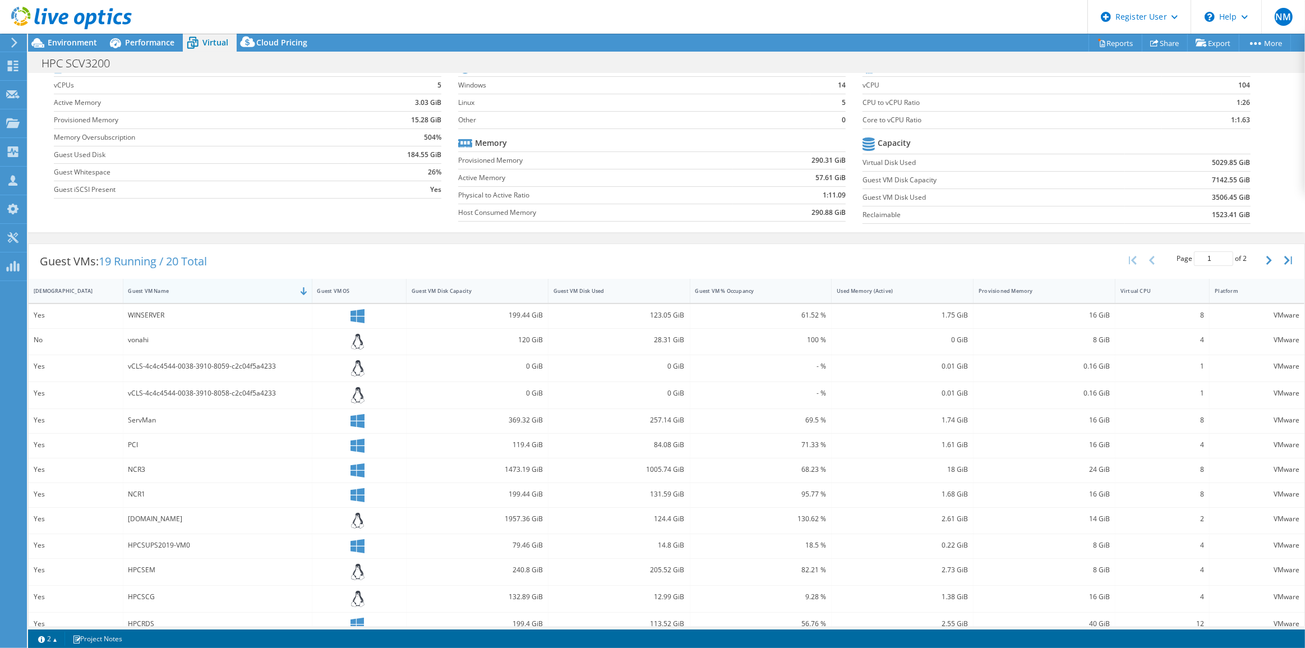
scroll to position [114, 0]
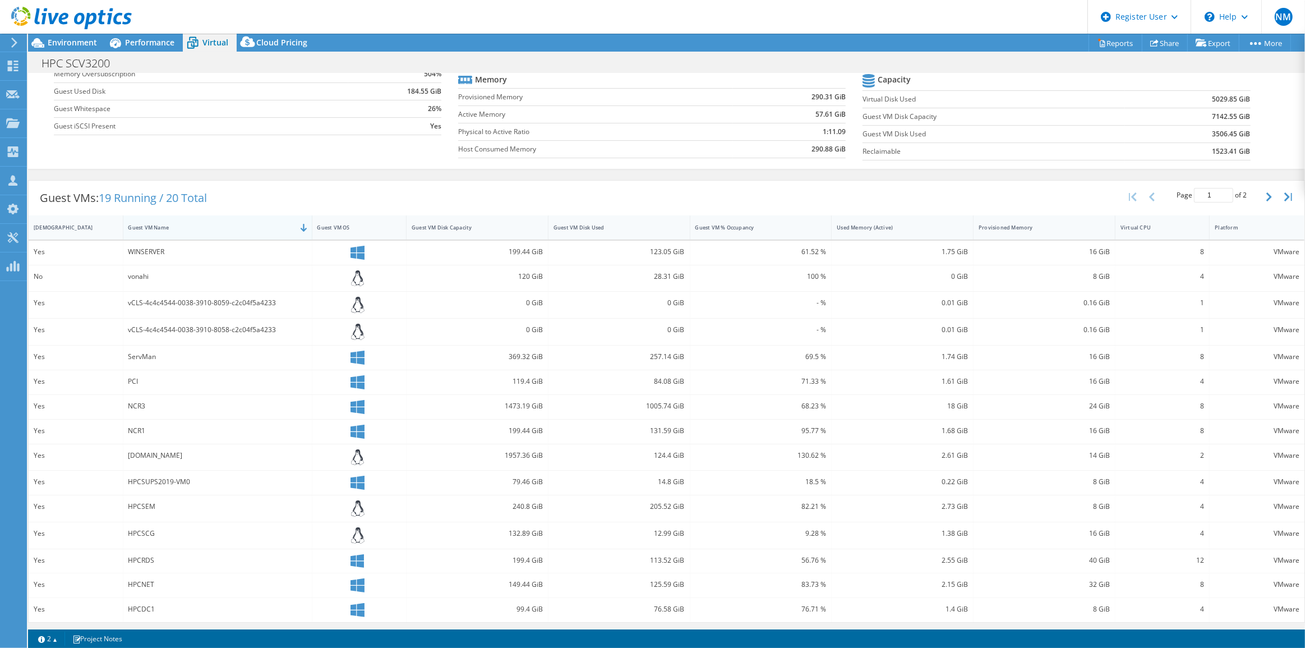
click at [278, 228] on div "Guest VM Name" at bounding box center [210, 227] width 165 height 7
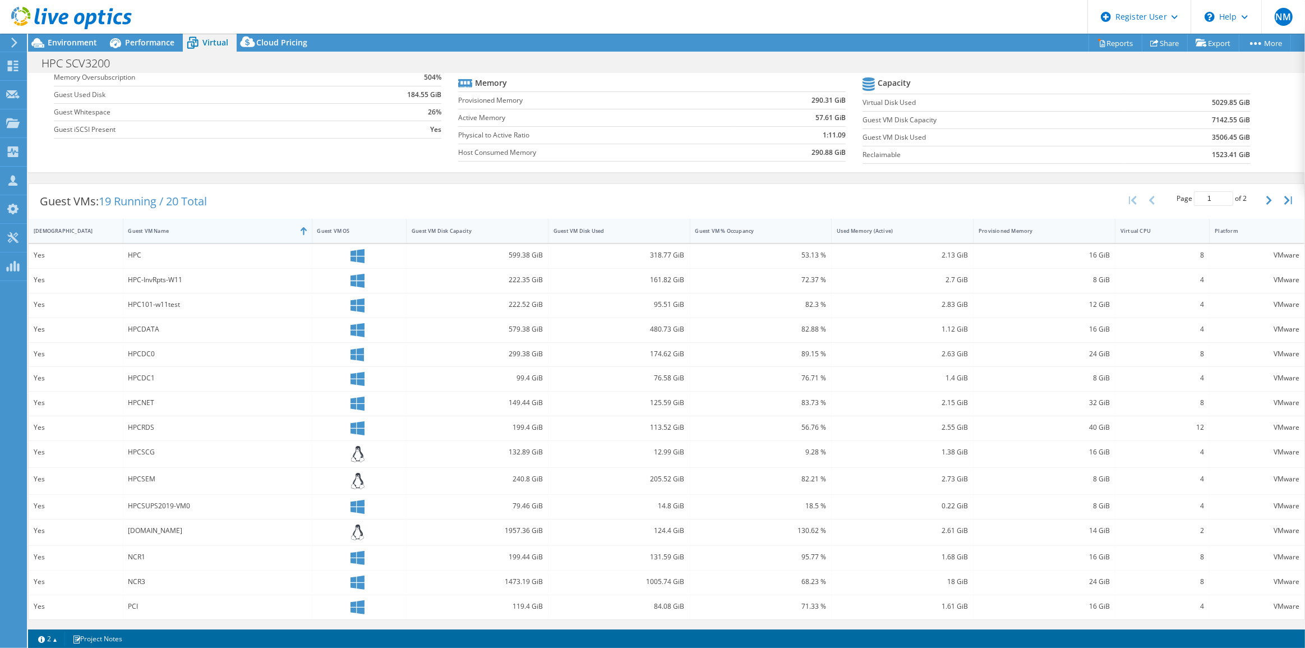
scroll to position [108, 0]
click at [278, 230] on div "Guest VM Name" at bounding box center [210, 233] width 165 height 7
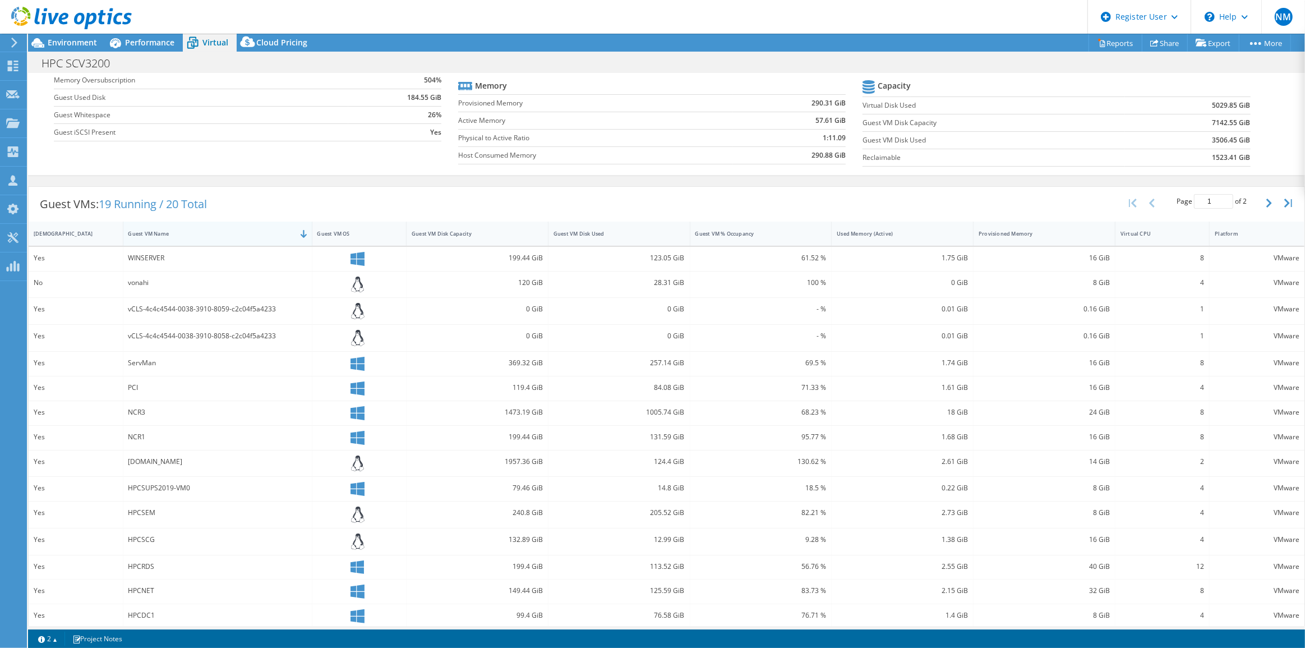
scroll to position [114, 0]
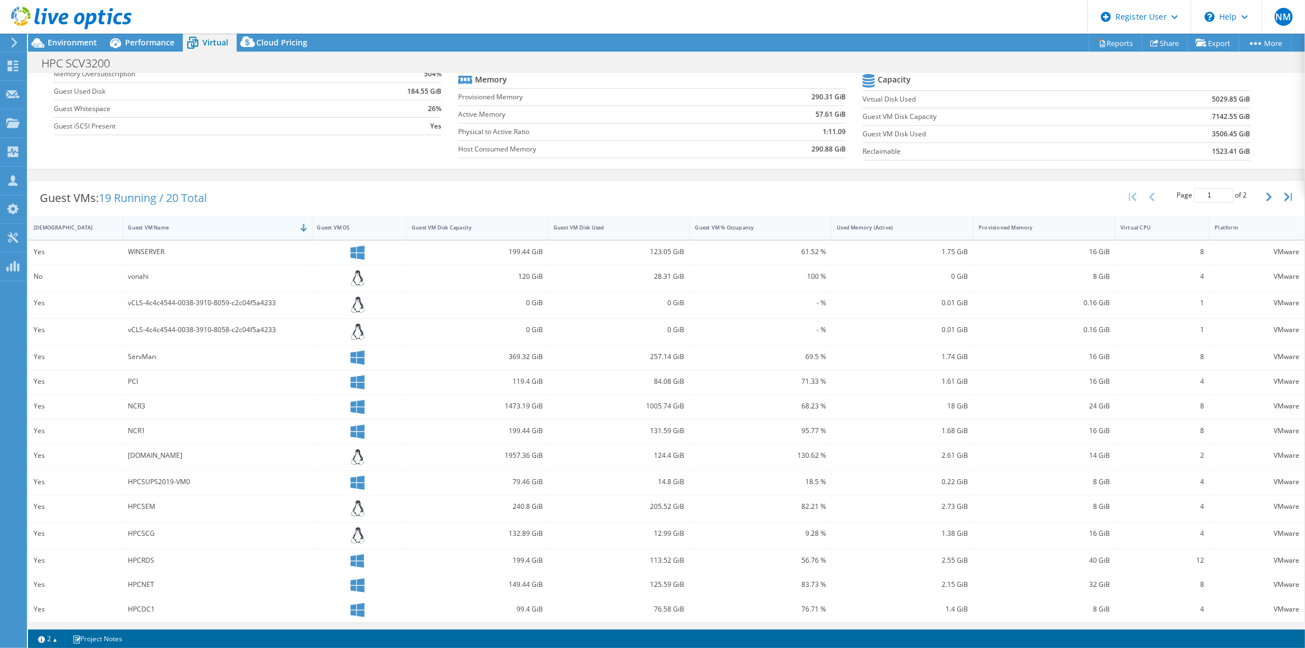
click at [278, 228] on div "Guest VM Name" at bounding box center [210, 227] width 165 height 7
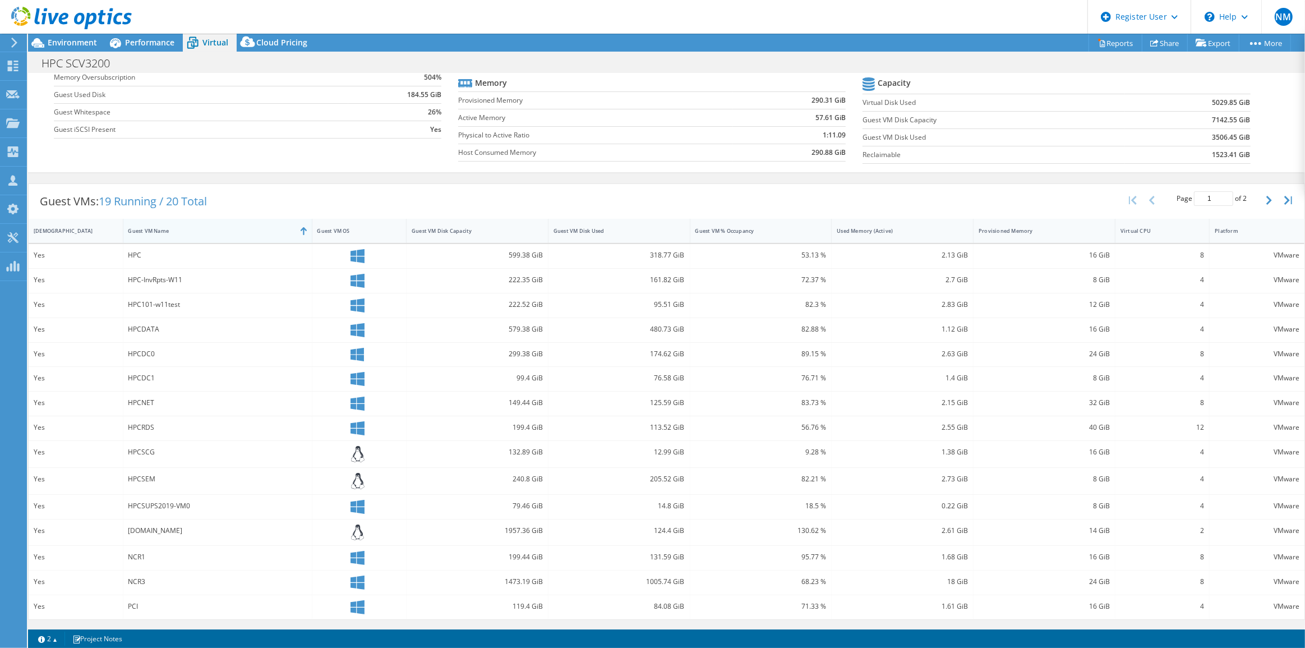
scroll to position [108, 0]
click at [295, 213] on div "Guest VMs: 19 Running / 20 Total Page 1 of 2 5 rows 10 rows 20 rows 25 rows 50 …" at bounding box center [667, 204] width 1276 height 35
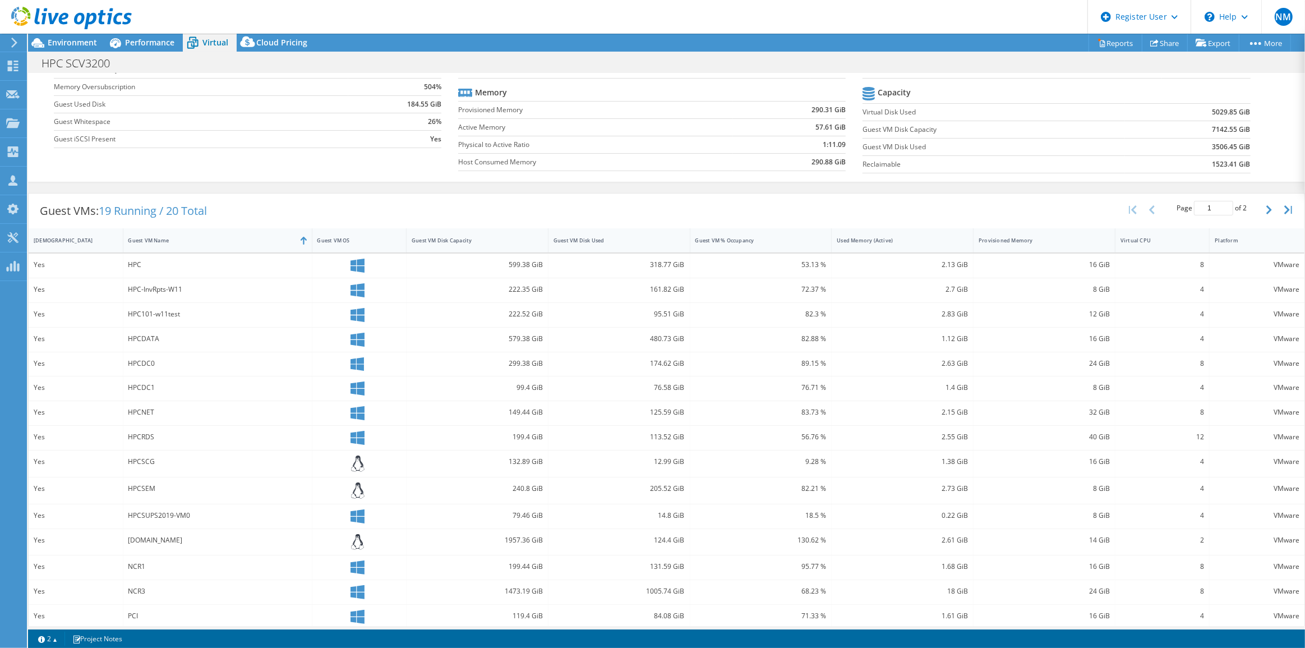
scroll to position [107, 0]
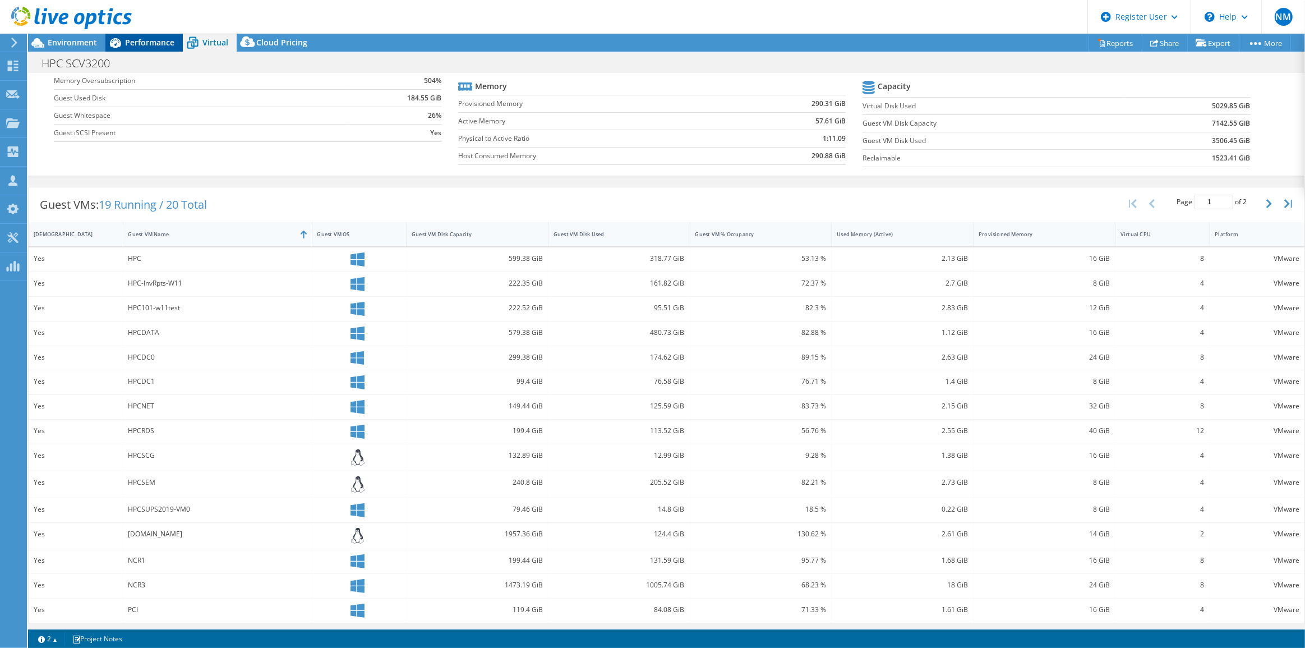
click at [128, 44] on span "Performance" at bounding box center [149, 42] width 49 height 11
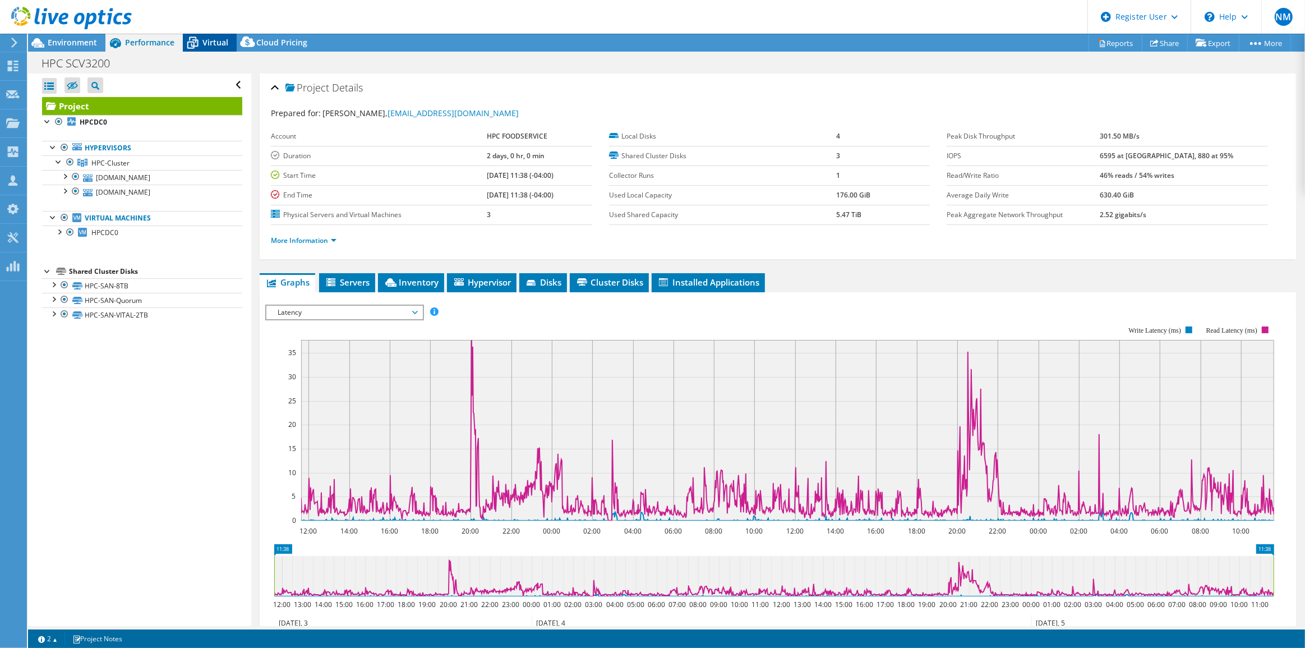
click at [220, 39] on span "Virtual" at bounding box center [215, 42] width 26 height 11
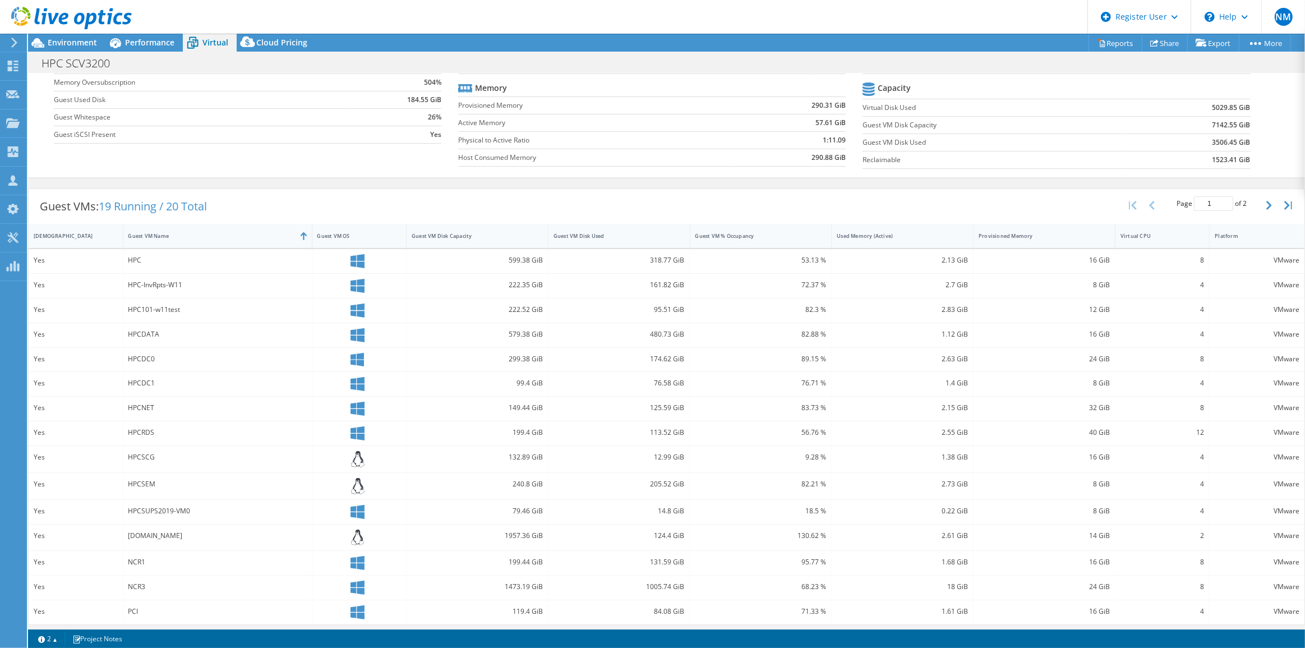
scroll to position [107, 0]
click at [369, 202] on div "Guest VMs: 19 Running / 20 Total Page 1 of 2 5 rows 10 rows 20 rows 25 rows 50 …" at bounding box center [667, 204] width 1276 height 35
click at [522, 238] on div "Guest VM Disk Capacity" at bounding box center [470, 233] width 128 height 17
click at [454, 238] on div "Guest VM Disk Capacity" at bounding box center [470, 233] width 128 height 17
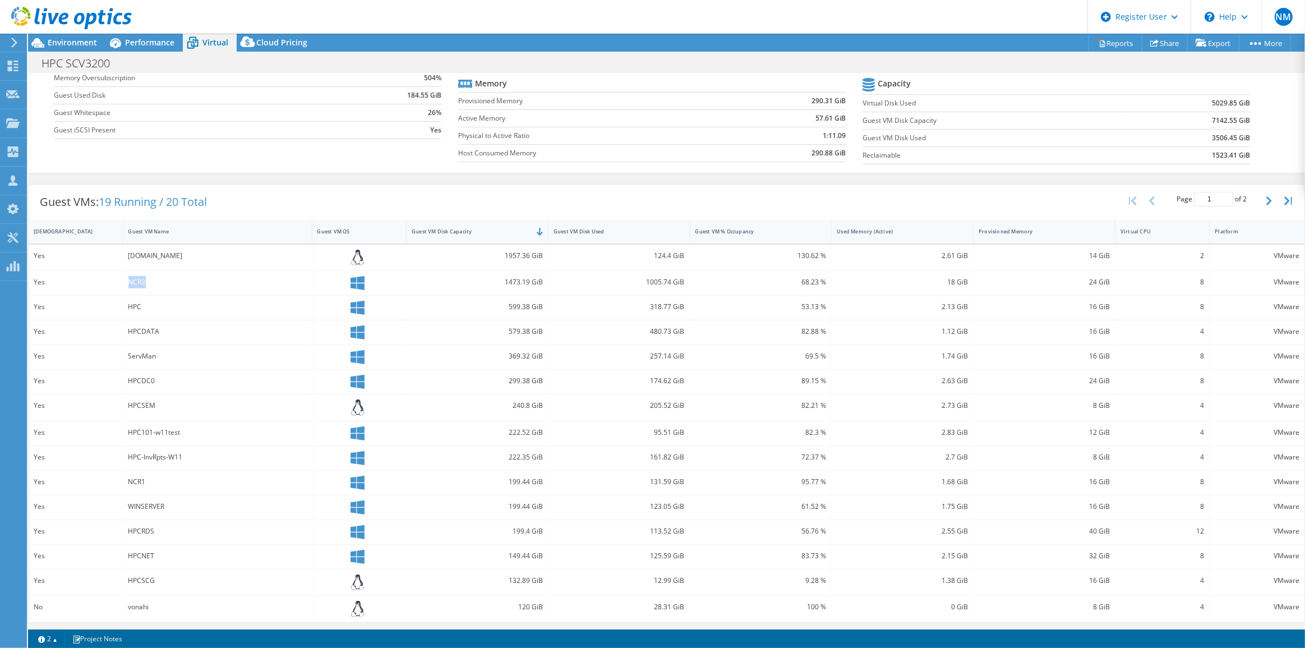
drag, startPoint x: 128, startPoint y: 281, endPoint x: 150, endPoint y: 281, distance: 21.3
click at [150, 281] on div "NCR3" at bounding box center [217, 282] width 178 height 12
drag, startPoint x: 130, startPoint y: 308, endPoint x: 144, endPoint y: 309, distance: 14.7
click at [144, 309] on div "HPC" at bounding box center [217, 307] width 178 height 12
drag, startPoint x: 125, startPoint y: 333, endPoint x: 169, endPoint y: 330, distance: 43.8
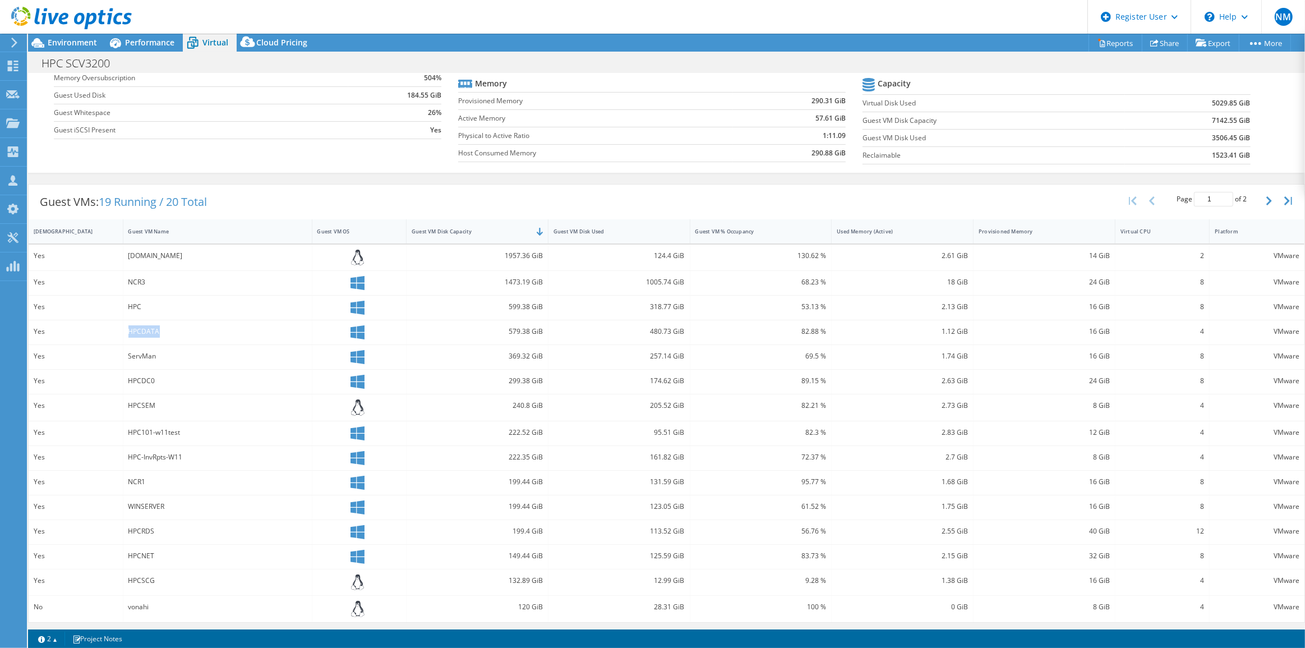
click at [169, 330] on div "HPCDATA" at bounding box center [217, 332] width 189 height 24
click at [157, 41] on span "Performance" at bounding box center [149, 42] width 49 height 11
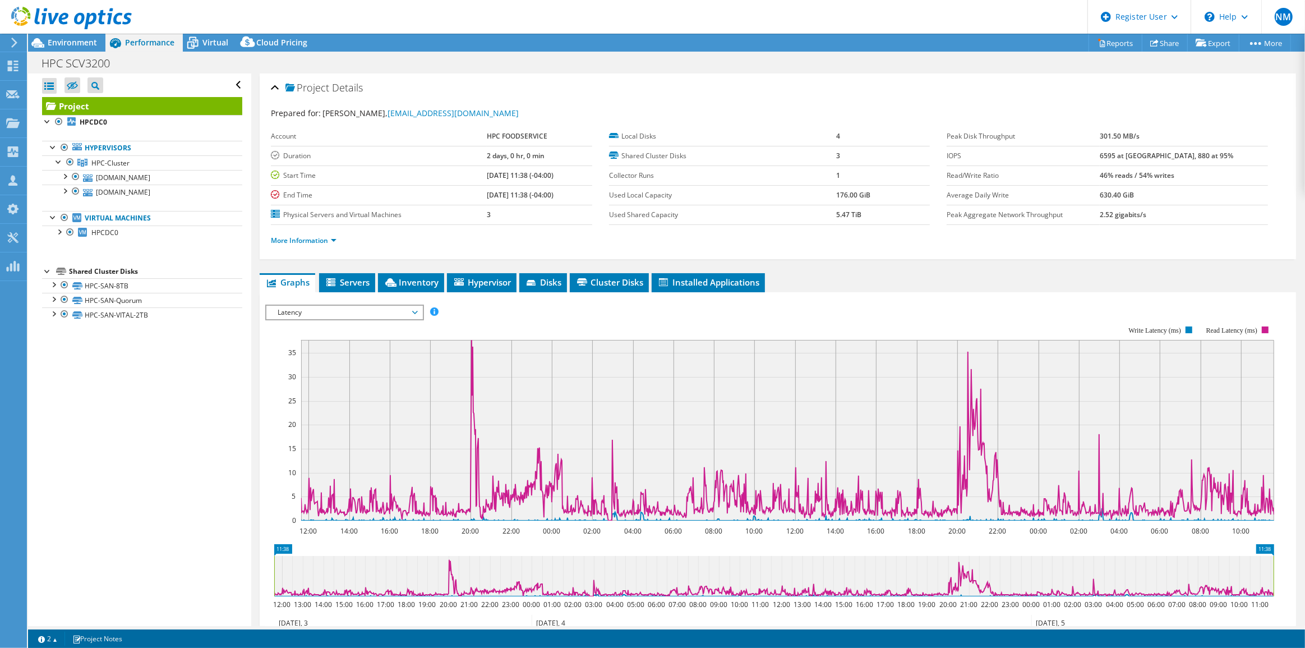
scroll to position [0, 0]
click at [340, 284] on span "Servers" at bounding box center [347, 281] width 45 height 11
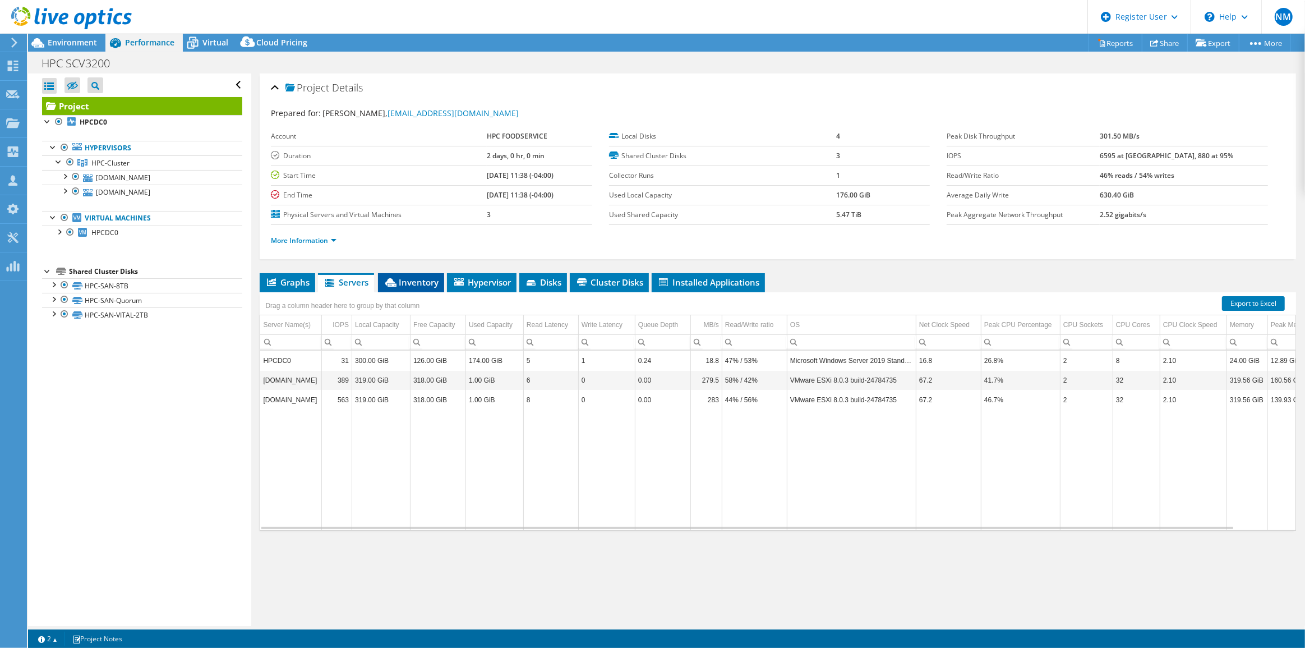
click at [403, 283] on span "Inventory" at bounding box center [411, 281] width 55 height 11
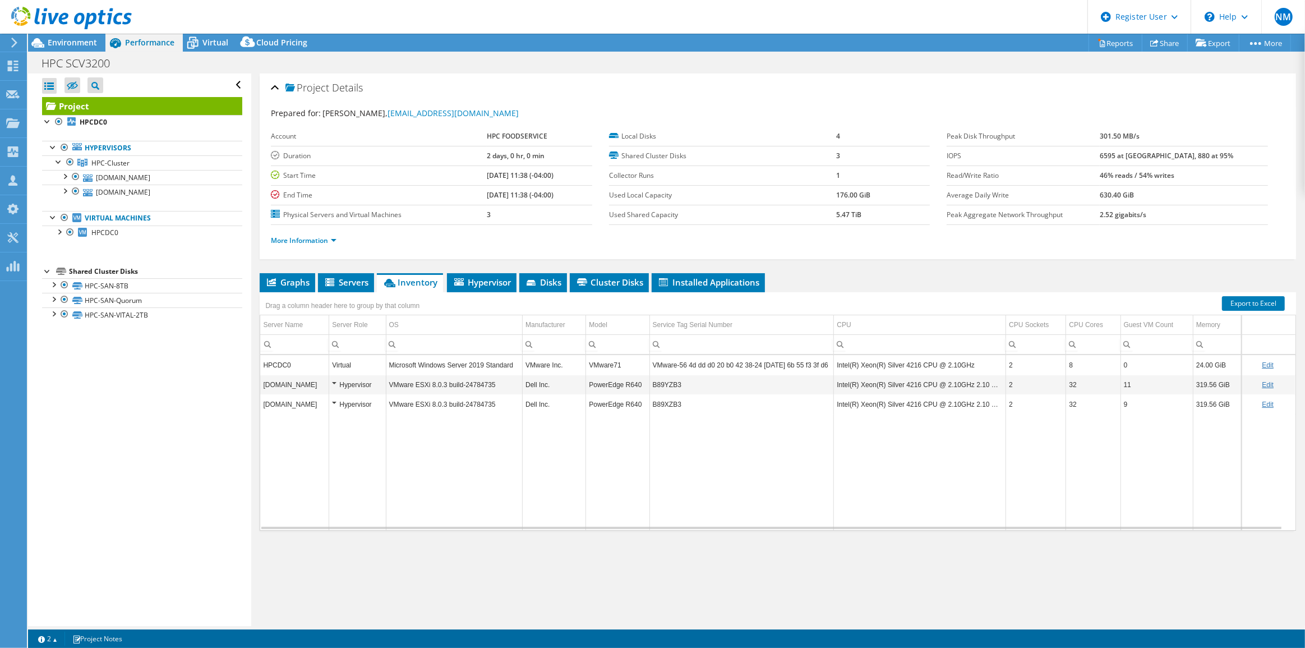
drag, startPoint x: 82, startPoint y: 42, endPoint x: 670, endPoint y: 65, distance: 588.0
click at [82, 42] on span "Environment" at bounding box center [72, 42] width 49 height 11
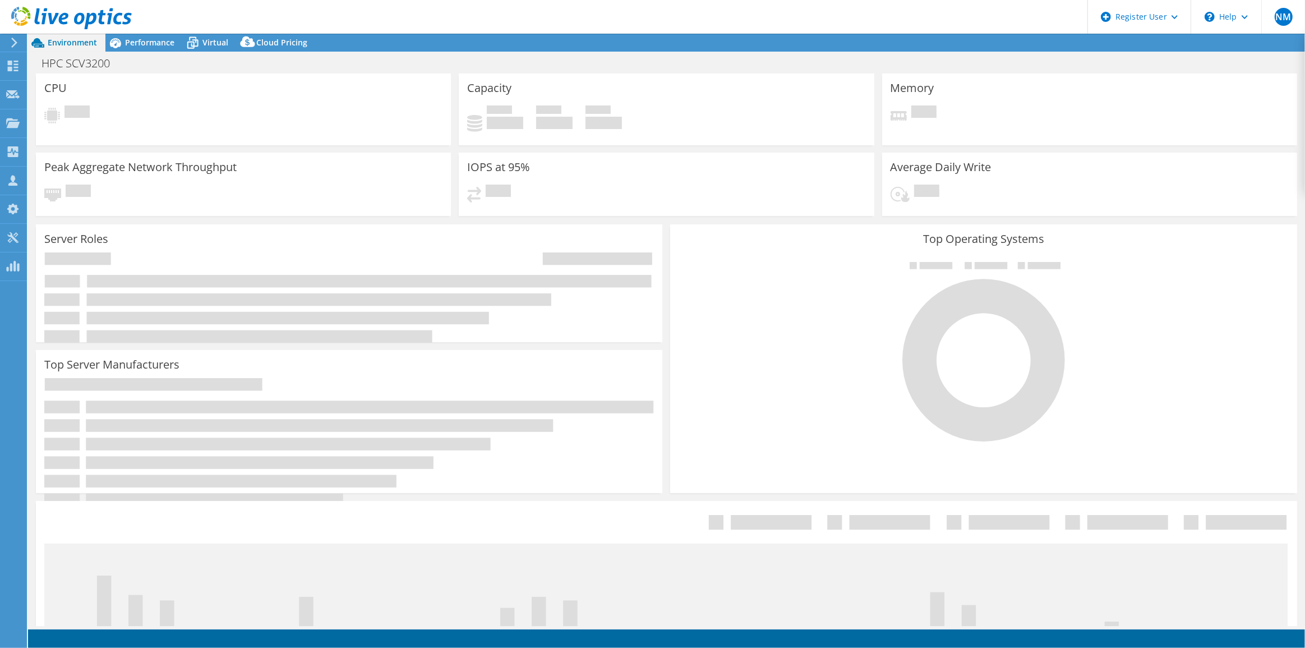
select select "USEast"
select select "USD"
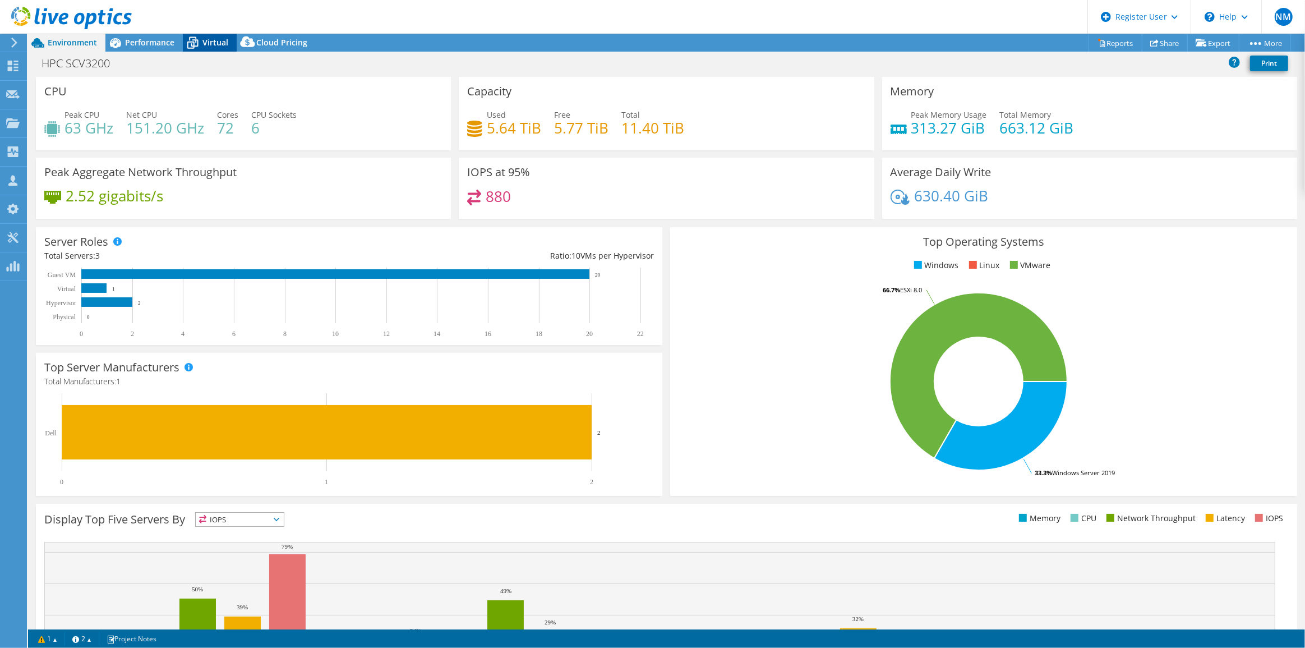
click at [224, 39] on span "Virtual" at bounding box center [215, 42] width 26 height 11
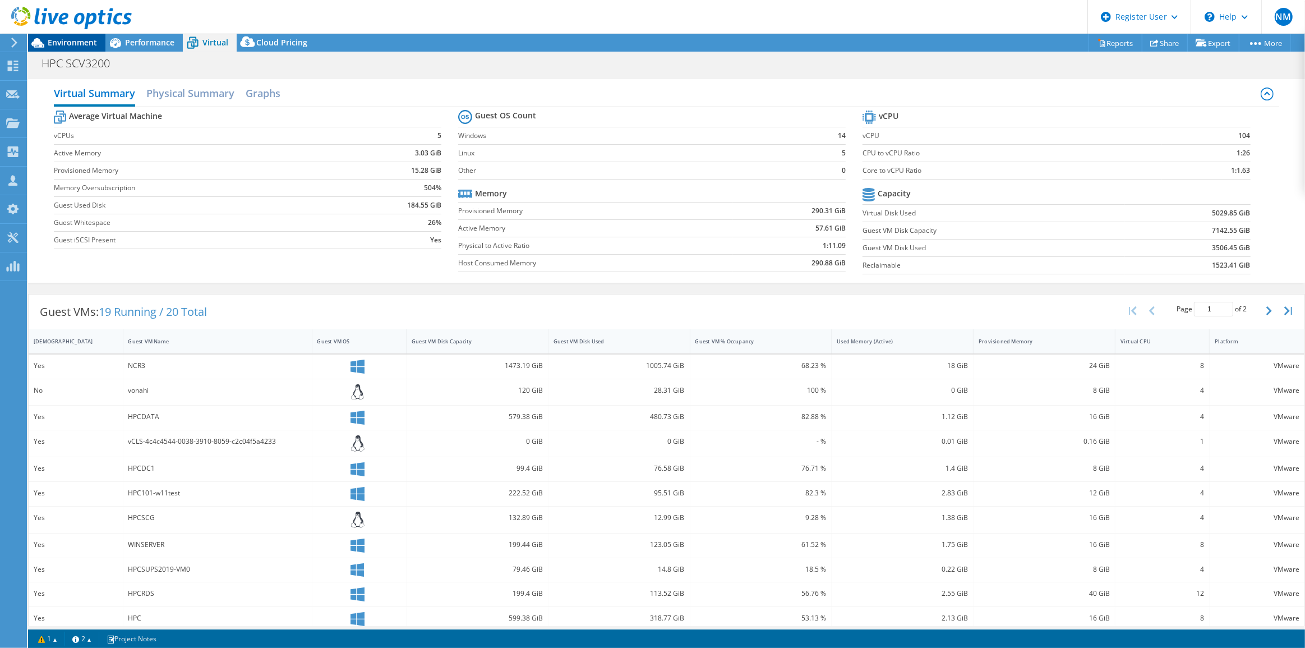
click at [81, 48] on div "Environment" at bounding box center [66, 43] width 77 height 18
